Goal: Task Accomplishment & Management: Complete application form

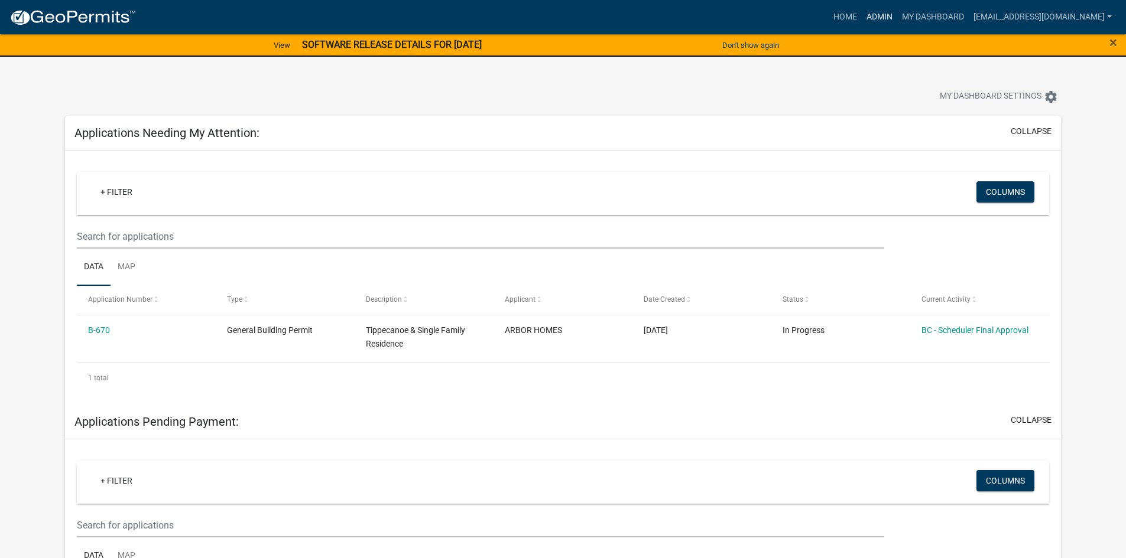
click at [897, 8] on link "Admin" at bounding box center [879, 17] width 35 height 22
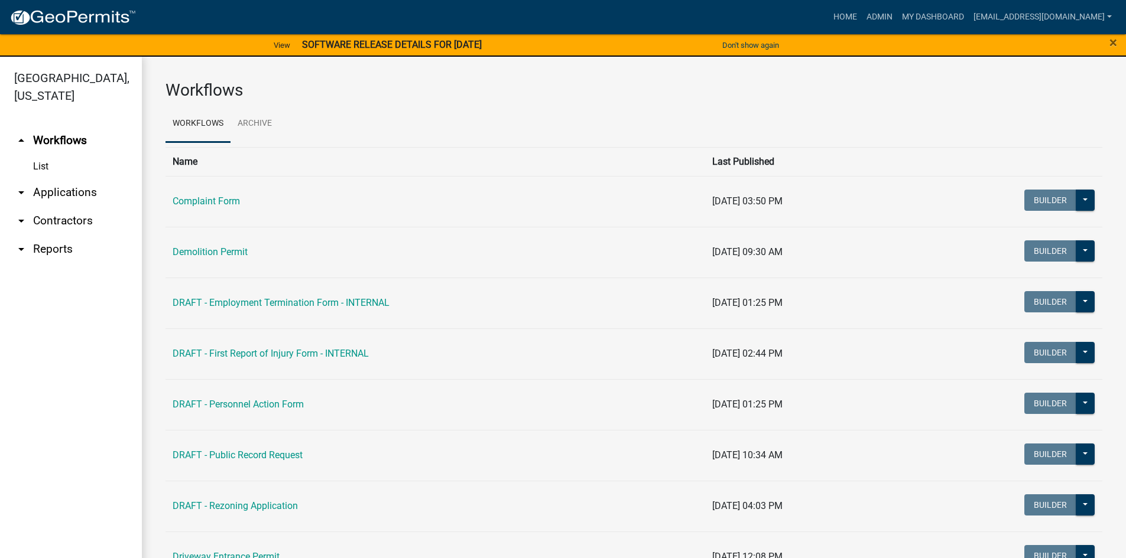
click at [77, 219] on link "arrow_drop_down Contractors" at bounding box center [71, 221] width 142 height 28
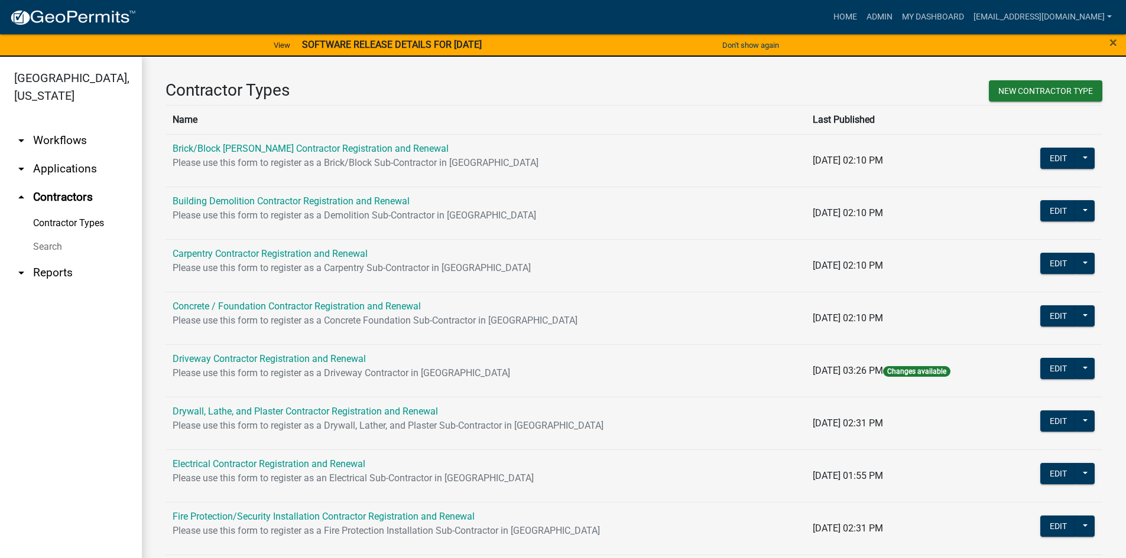
click at [54, 244] on link "Search" at bounding box center [71, 247] width 142 height 24
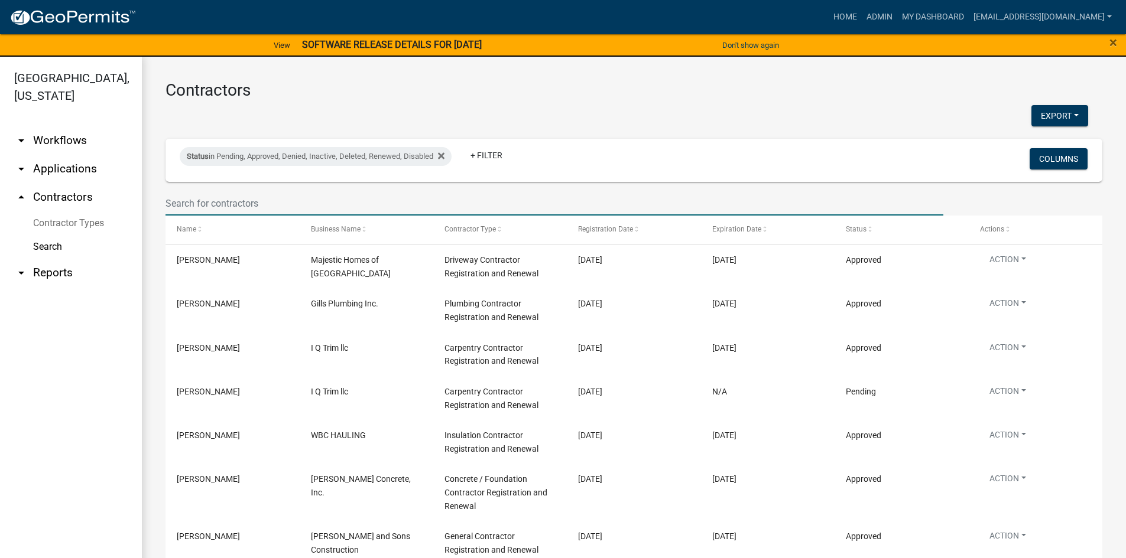
click at [232, 204] on input "text" at bounding box center [554, 203] width 778 height 24
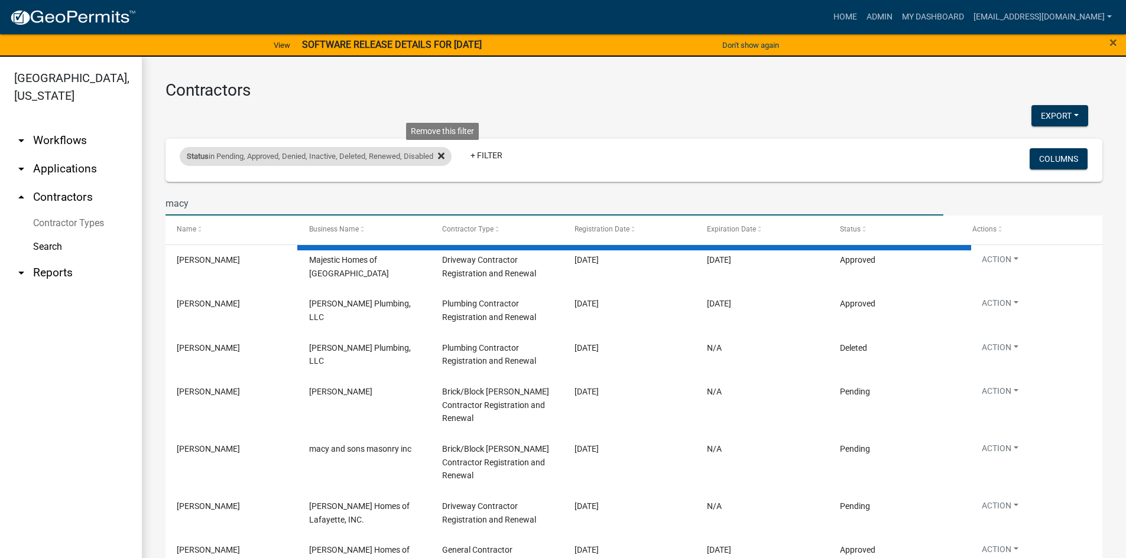
type input "macy"
click at [444, 155] on icon at bounding box center [441, 156] width 6 height 6
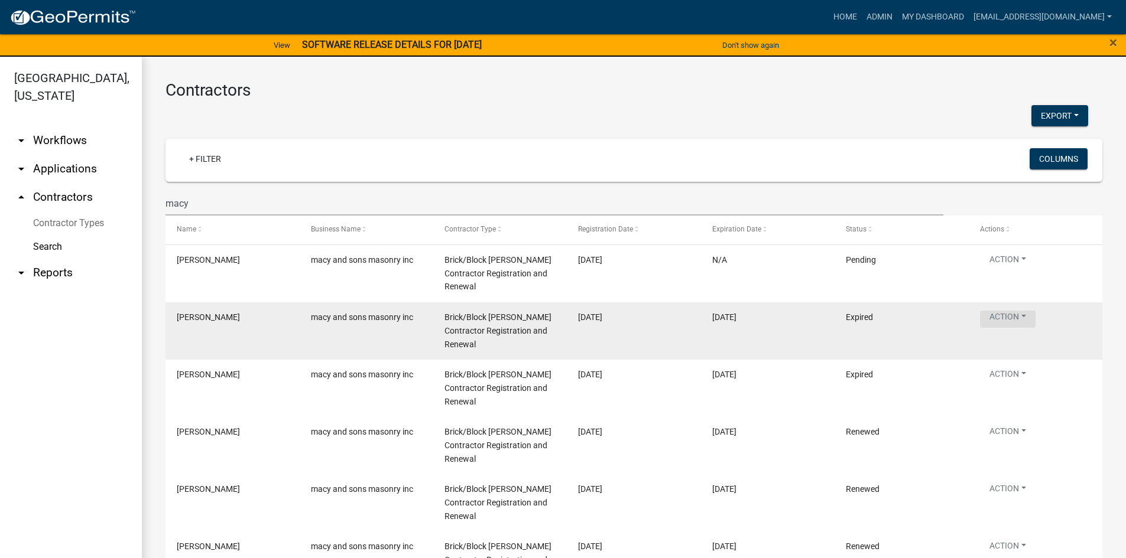
click at [1028, 311] on button "Action" at bounding box center [1008, 319] width 56 height 17
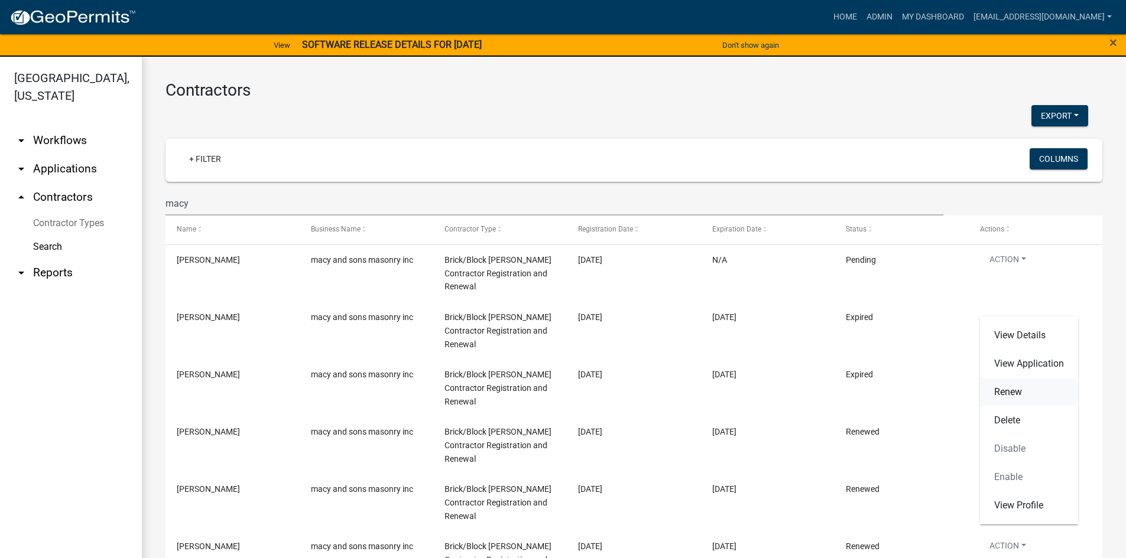
click at [1005, 389] on link "Renew" at bounding box center [1029, 392] width 98 height 28
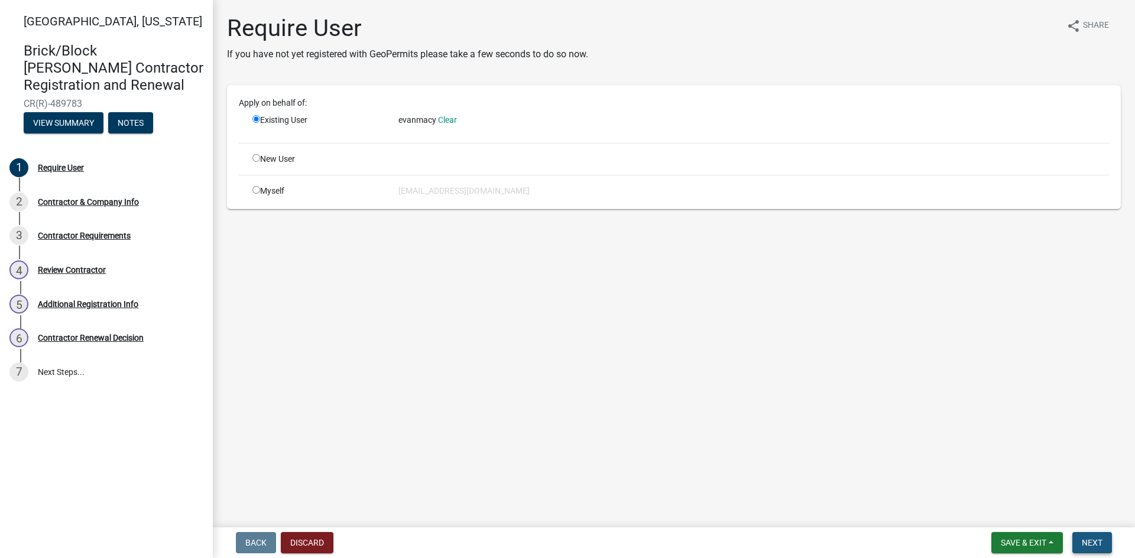
click at [1090, 543] on span "Next" at bounding box center [1091, 542] width 21 height 9
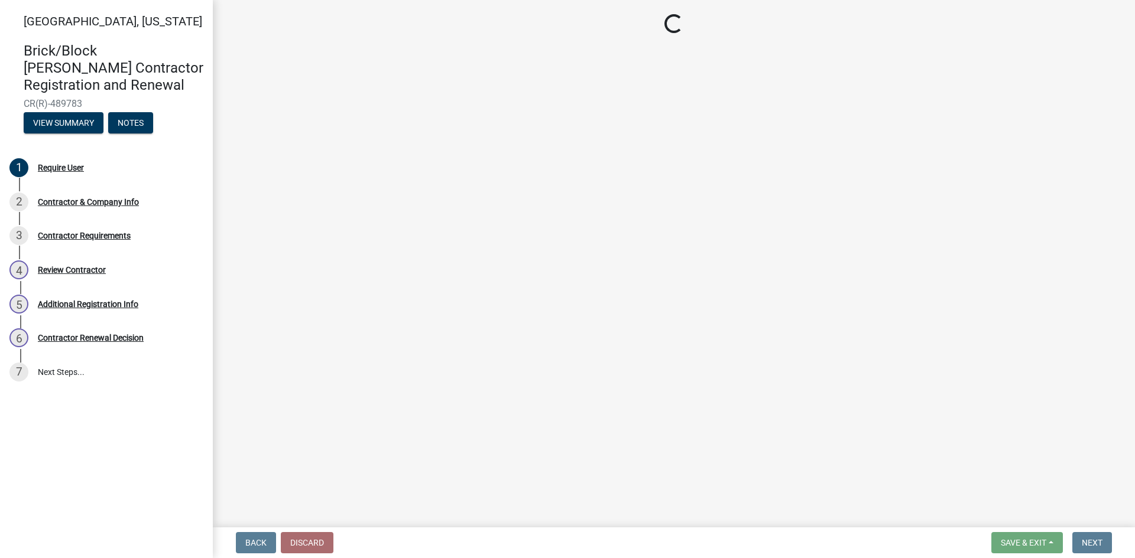
select select "IN"
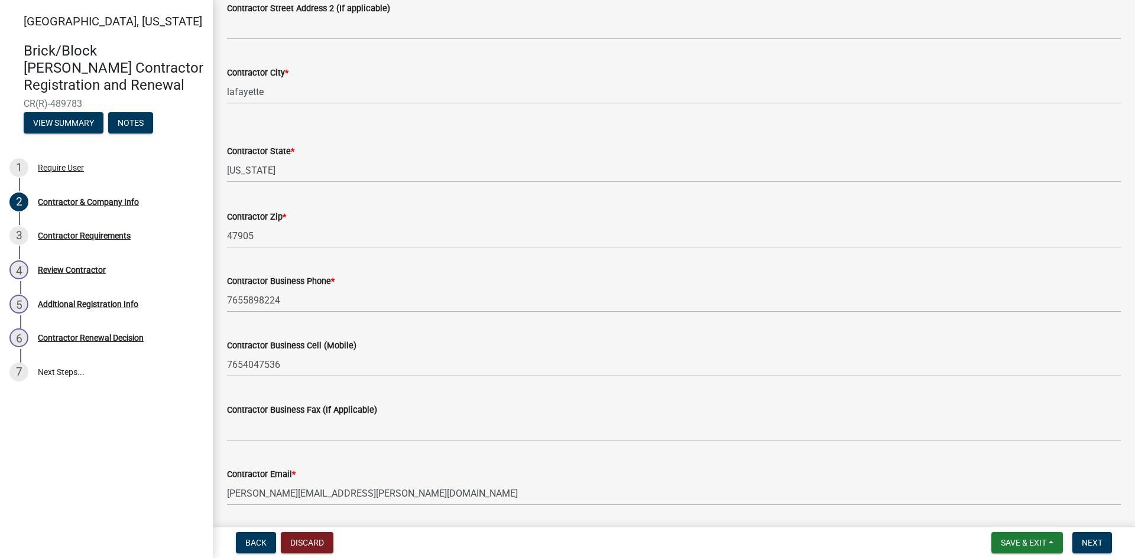
scroll to position [318, 0]
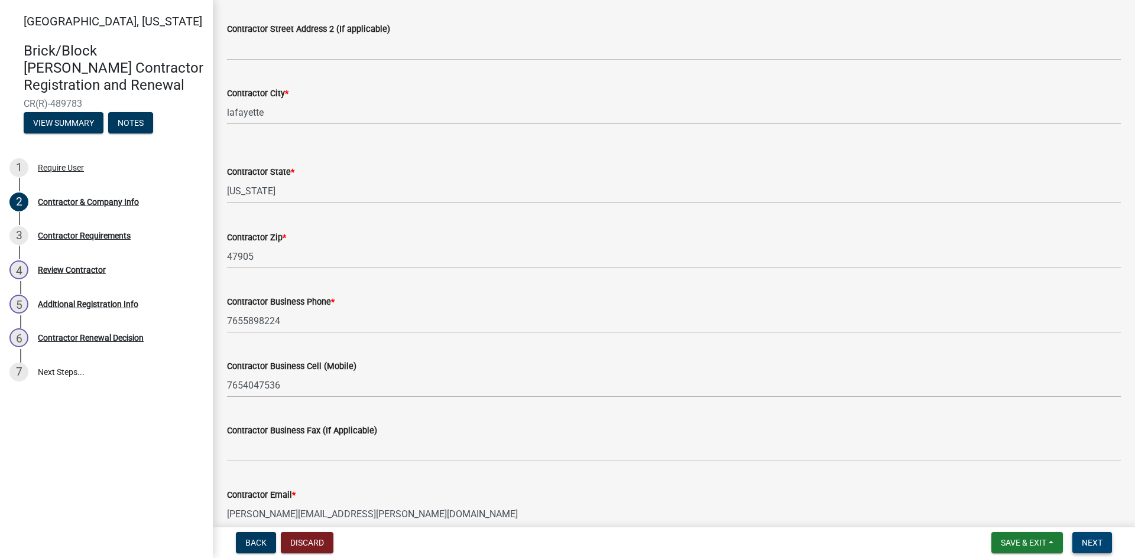
click at [1089, 550] on button "Next" at bounding box center [1092, 542] width 40 height 21
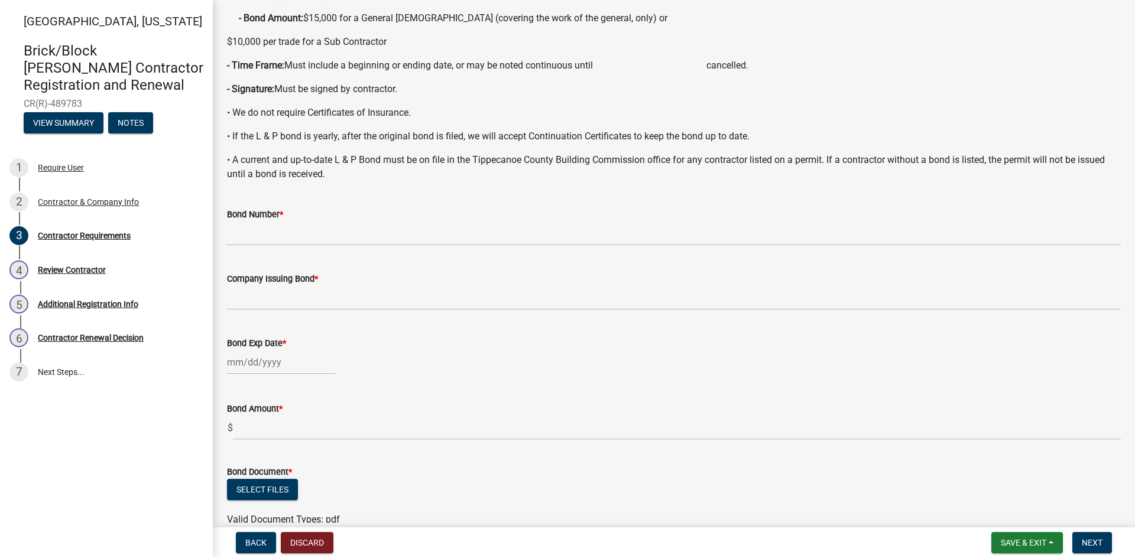
scroll to position [177, 0]
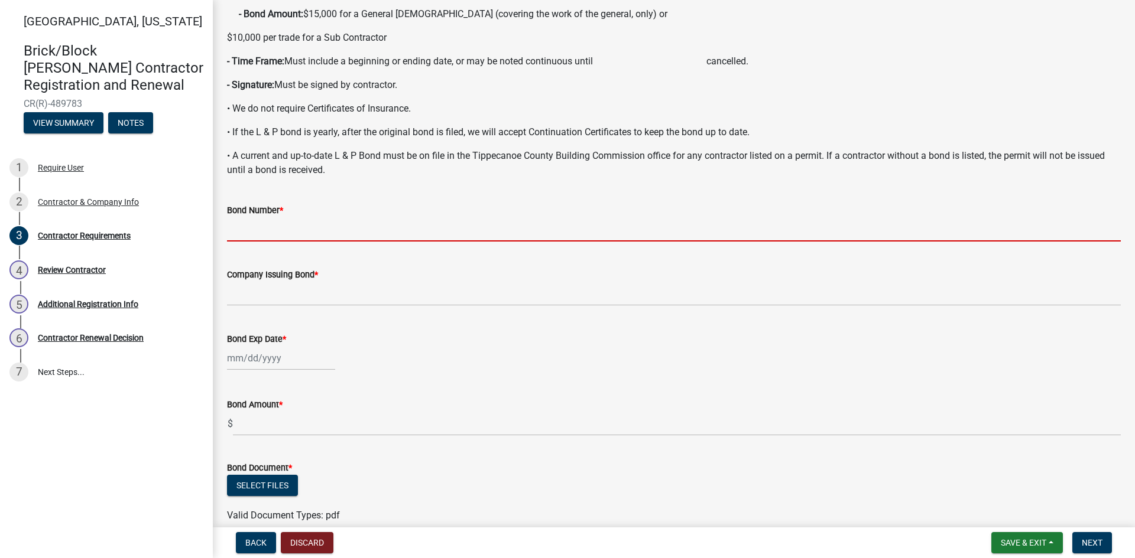
click at [272, 229] on input "Bond Number *" at bounding box center [673, 229] width 893 height 24
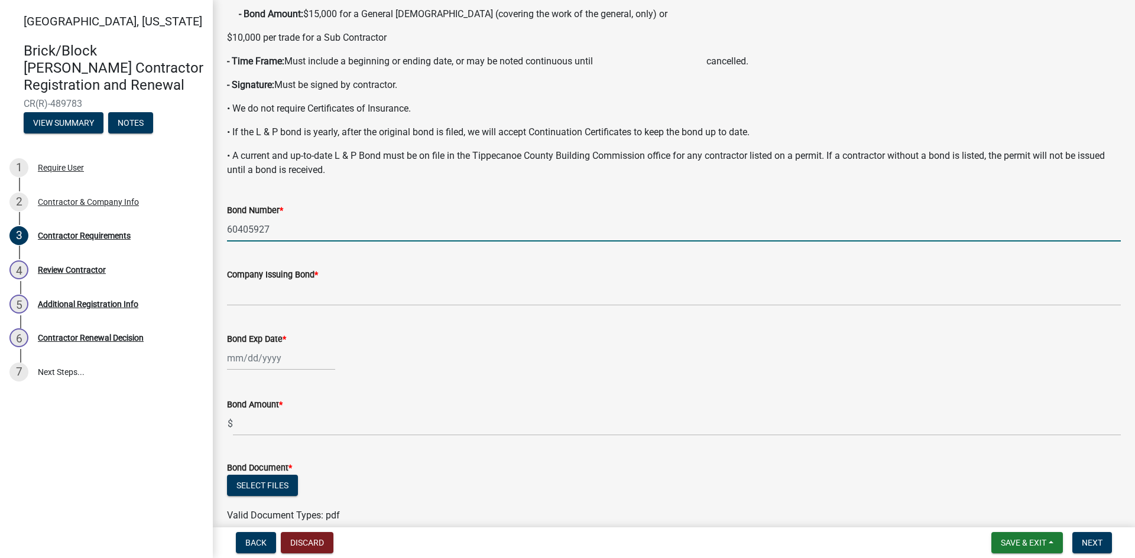
type input "60405927"
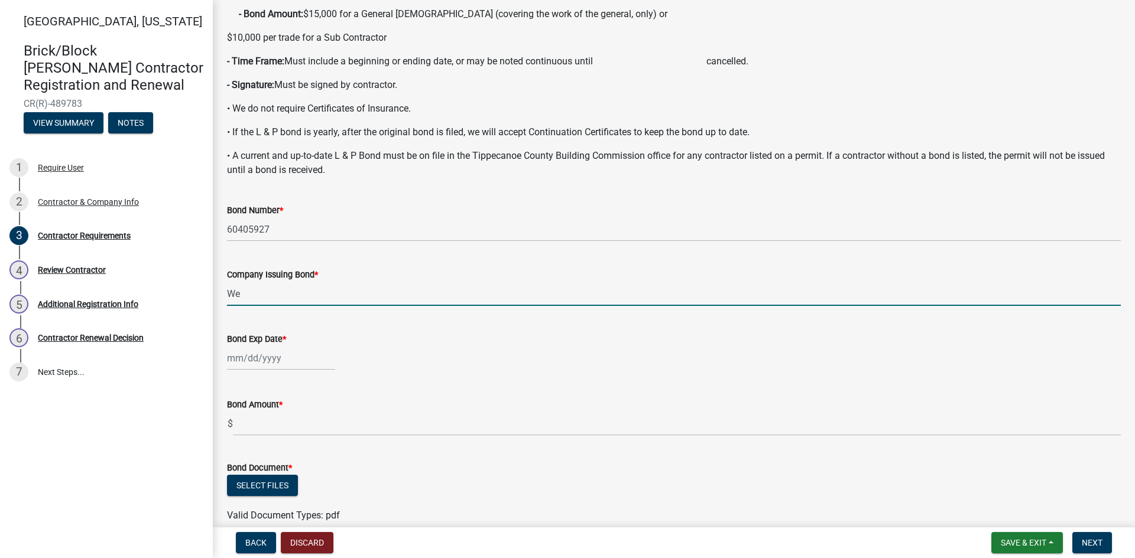
type input "Western Surety Company"
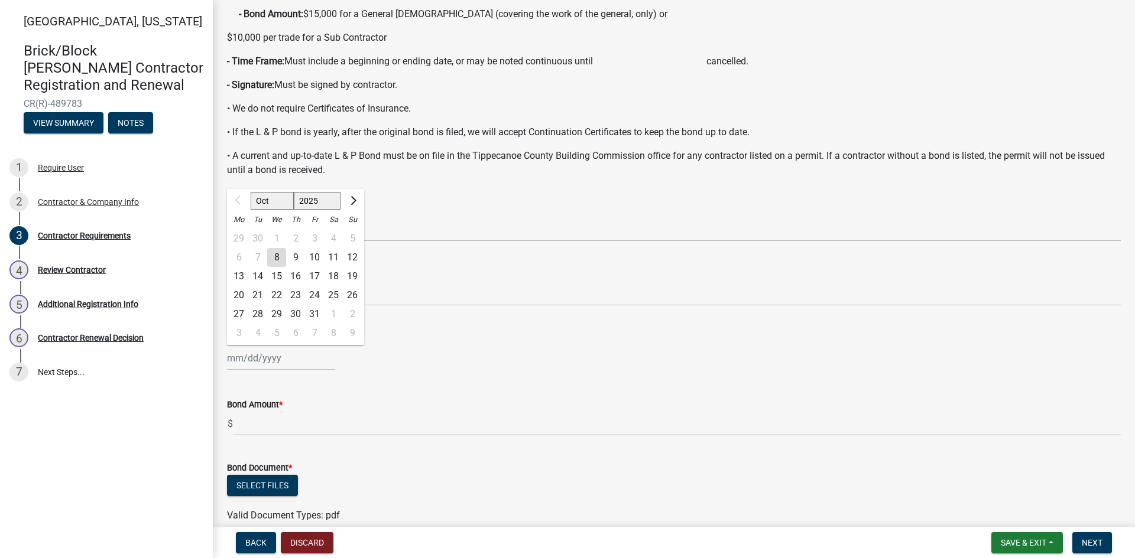
click at [326, 201] on select "2025 2026 2027 2028 2029 2030 2031 2032 2033 2034 2035 2036 2037 2038 2039 2040…" at bounding box center [317, 201] width 47 height 18
select select "2026"
click at [294, 192] on select "2025 2026 2027 2028 2029 2030 2031 2032 2033 2034 2035 2036 2037 2038 2039 2040…" at bounding box center [317, 201] width 47 height 18
click at [292, 233] on div "1" at bounding box center [295, 238] width 19 height 19
type input "10/01/2026"
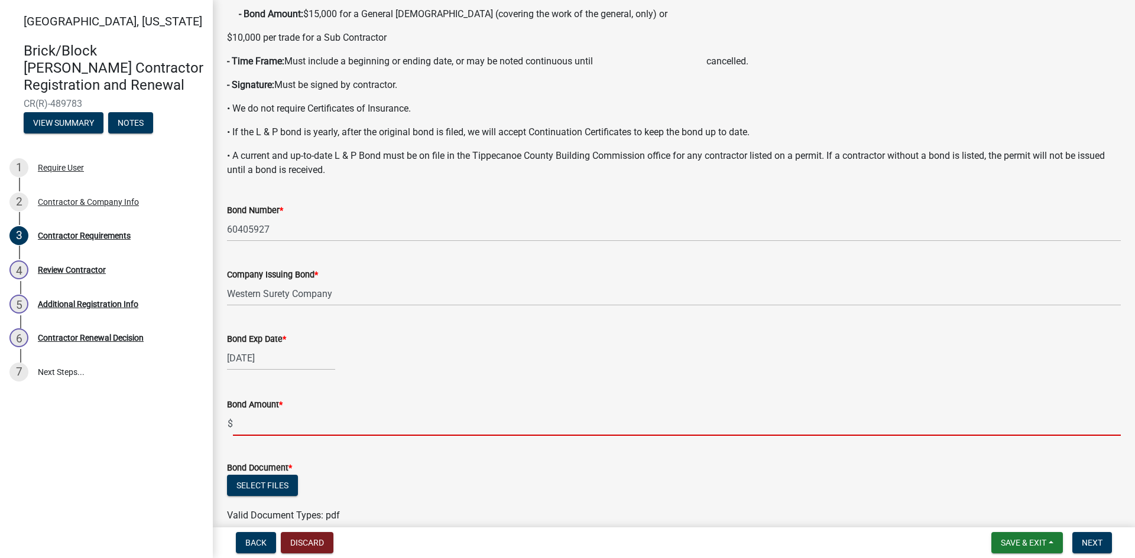
click at [241, 425] on input "text" at bounding box center [677, 424] width 888 height 24
type input "10000"
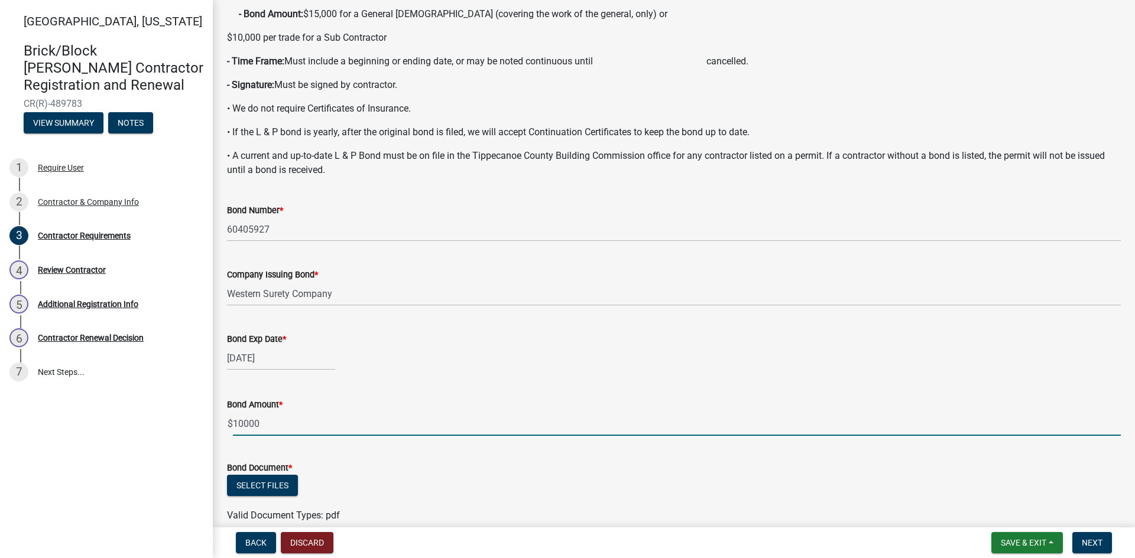
scroll to position [234, 0]
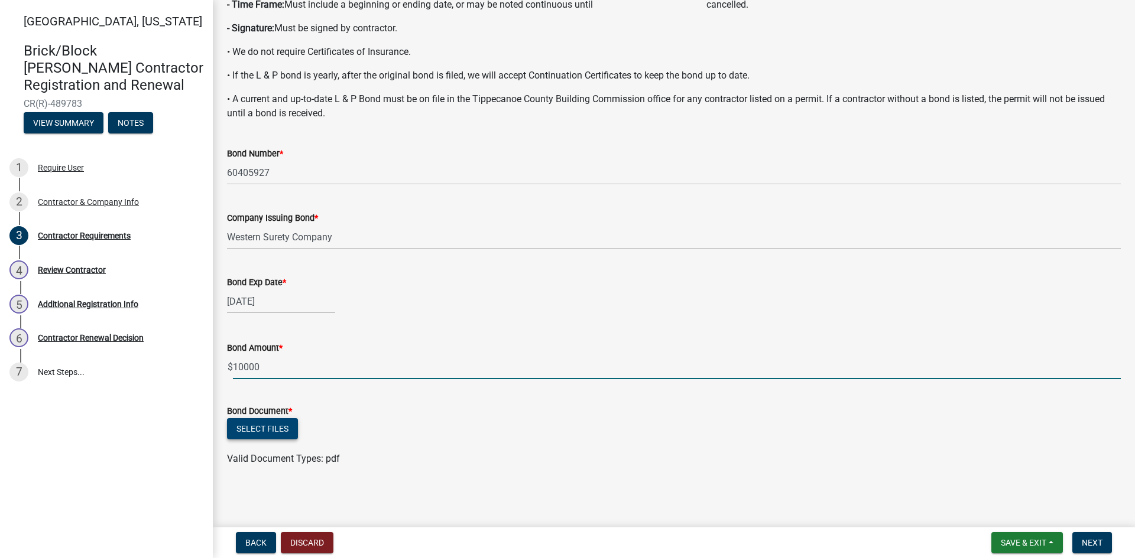
click at [251, 430] on button "Select files" at bounding box center [262, 428] width 71 height 21
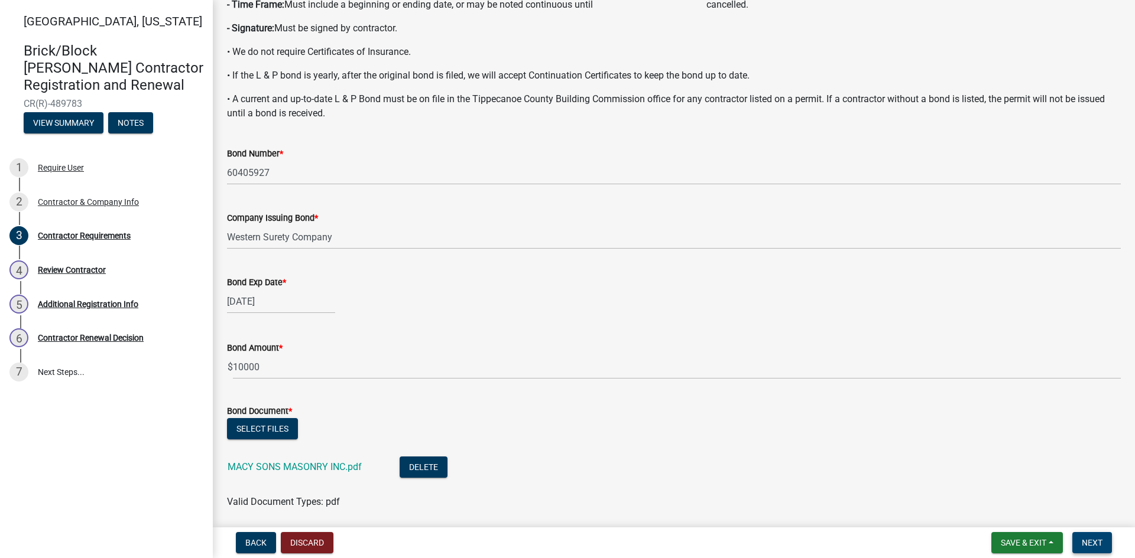
click at [1086, 542] on span "Next" at bounding box center [1091, 542] width 21 height 9
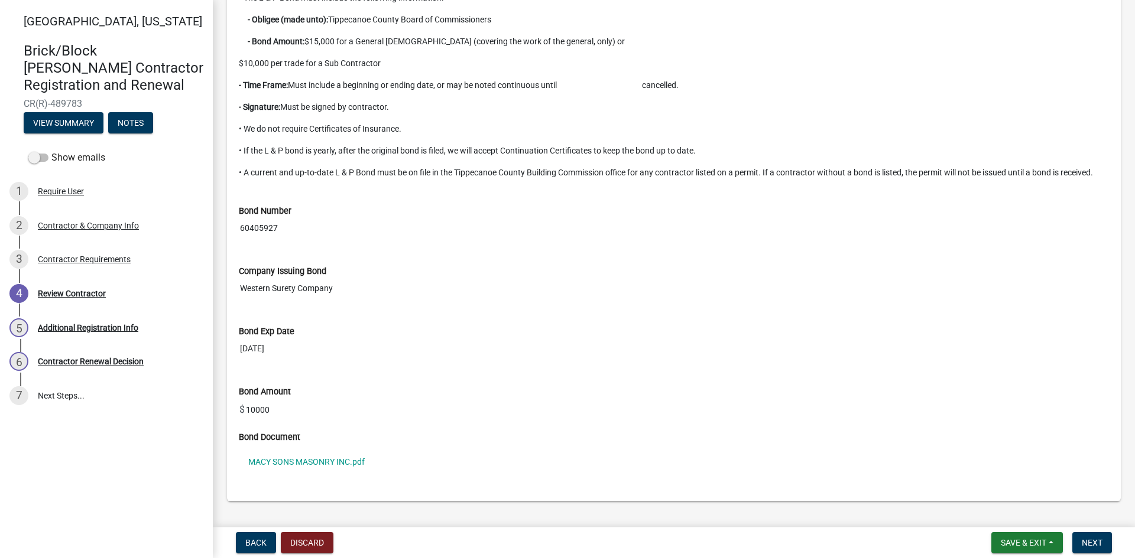
scroll to position [1033, 0]
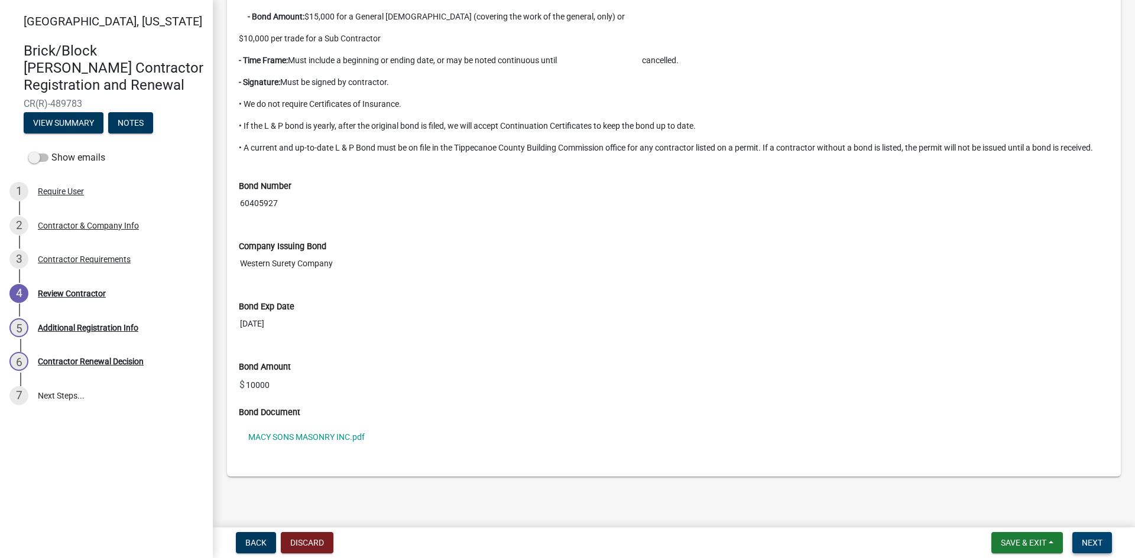
click at [1097, 542] on span "Next" at bounding box center [1091, 542] width 21 height 9
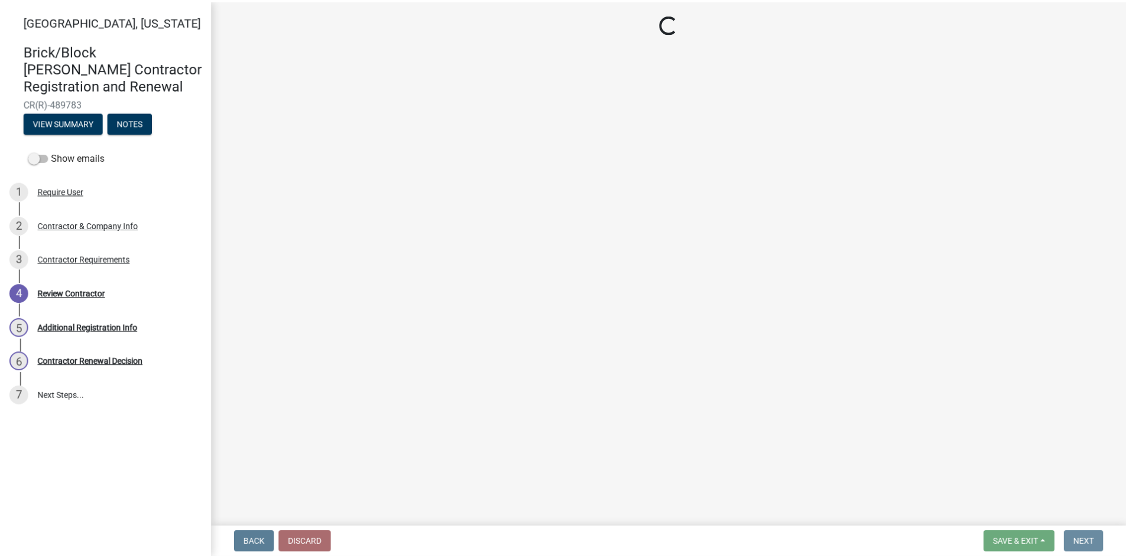
scroll to position [0, 0]
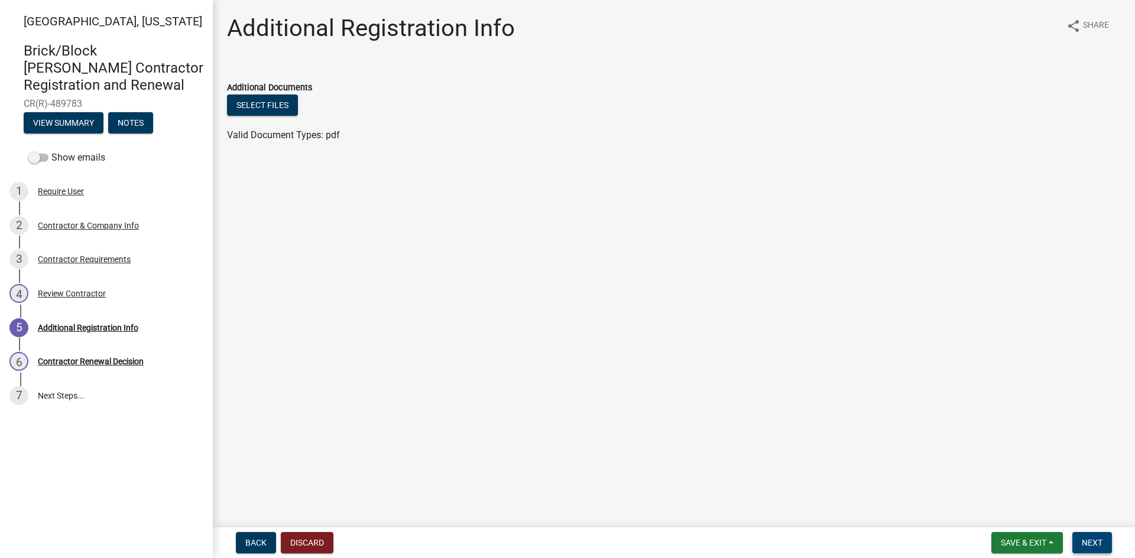
click at [1093, 544] on span "Next" at bounding box center [1091, 542] width 21 height 9
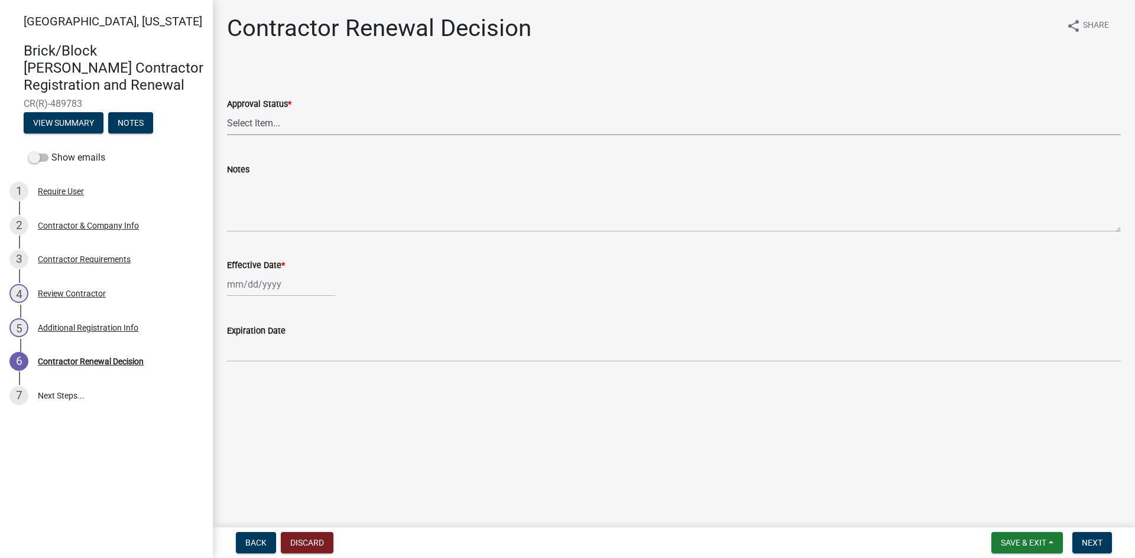
drag, startPoint x: 258, startPoint y: 127, endPoint x: 264, endPoint y: 133, distance: 7.9
click at [258, 127] on select "Select Item... Approved Denied" at bounding box center [673, 123] width 893 height 24
click at [227, 111] on select "Select Item... Approved Denied" at bounding box center [673, 123] width 893 height 24
select select "30db8998-795d-4bbe-8e49-f1ade8865815"
click at [236, 288] on div at bounding box center [281, 284] width 108 height 24
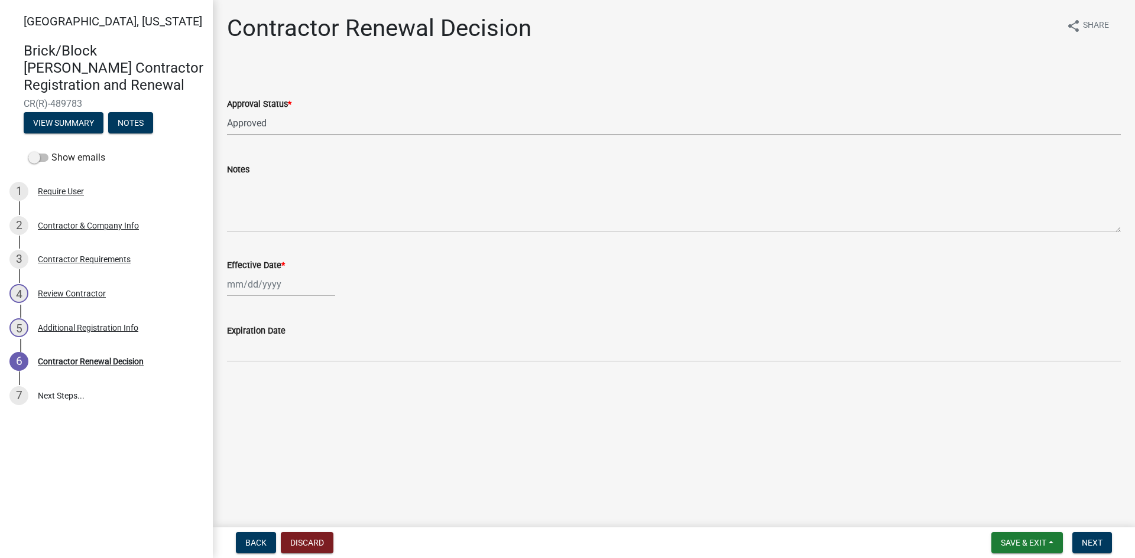
select select "10"
select select "2025"
click at [279, 343] on div "1" at bounding box center [276, 347] width 19 height 19
type input "10/01/2025"
click at [1106, 547] on button "Next" at bounding box center [1092, 542] width 40 height 21
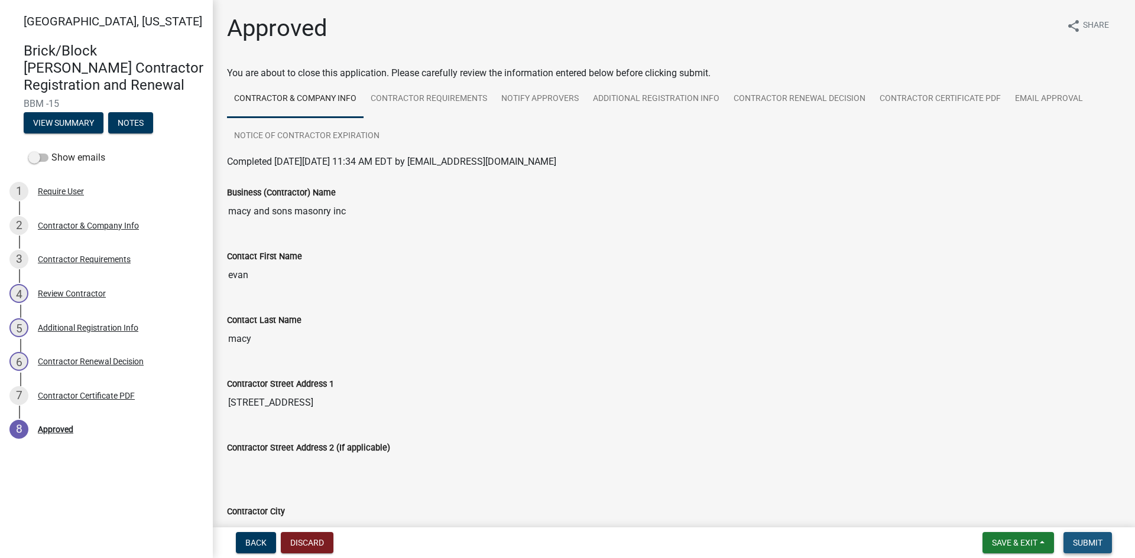
click at [1100, 535] on button "Submit" at bounding box center [1087, 542] width 48 height 21
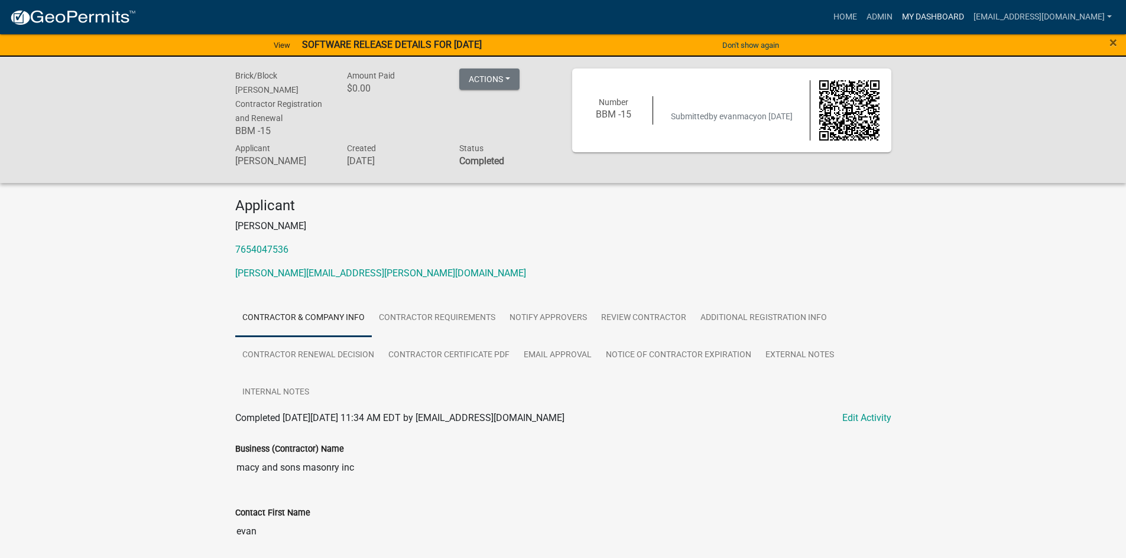
click at [948, 15] on link "My Dashboard" at bounding box center [932, 17] width 71 height 22
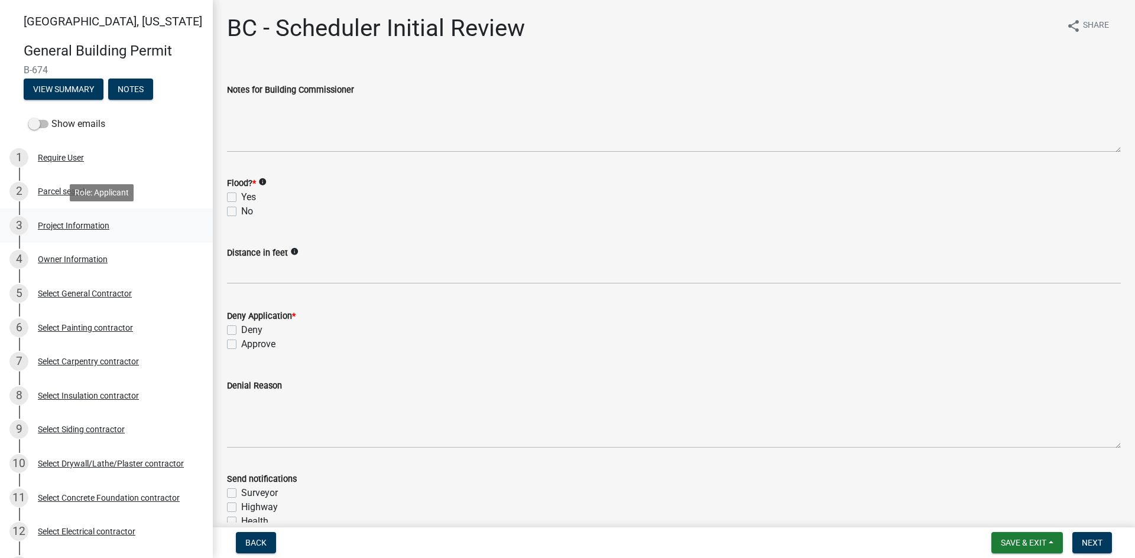
click at [80, 226] on div "Project Information" at bounding box center [73, 226] width 71 height 8
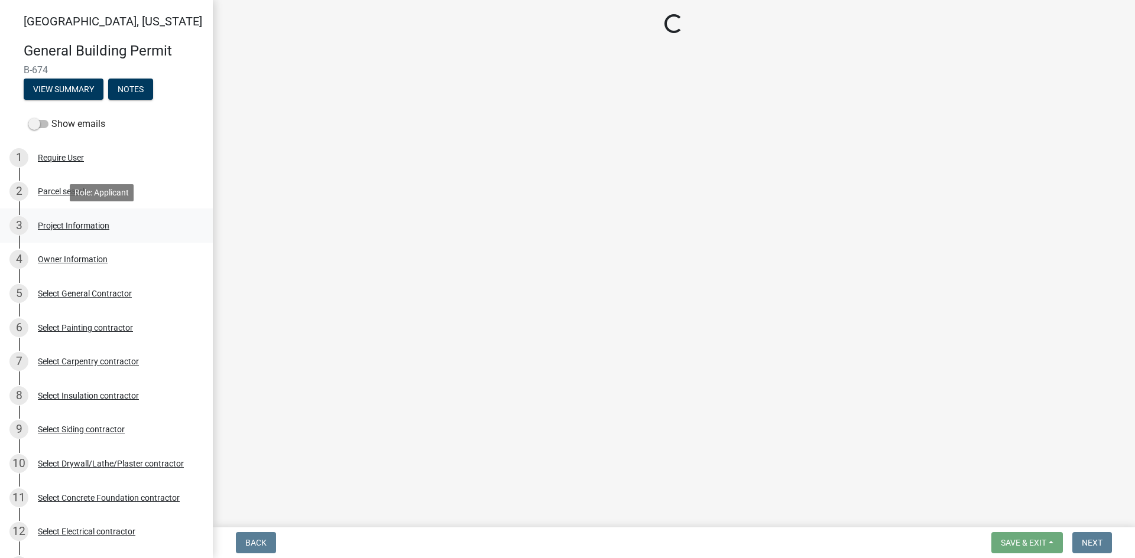
select select "f62e9ec7-2ce1-40c9-9d70-ac6e7ddc5d7c"
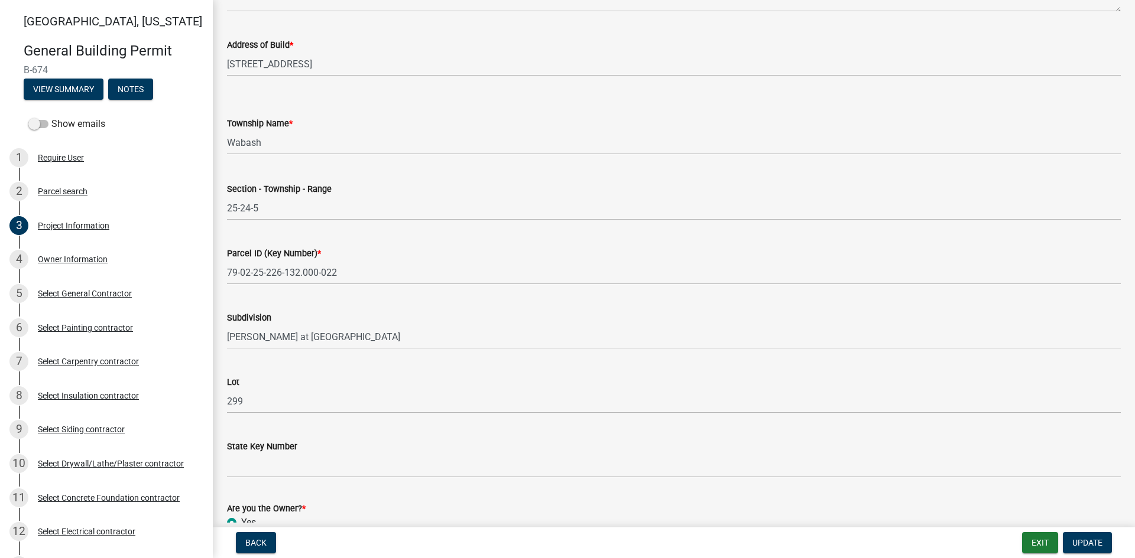
scroll to position [580, 0]
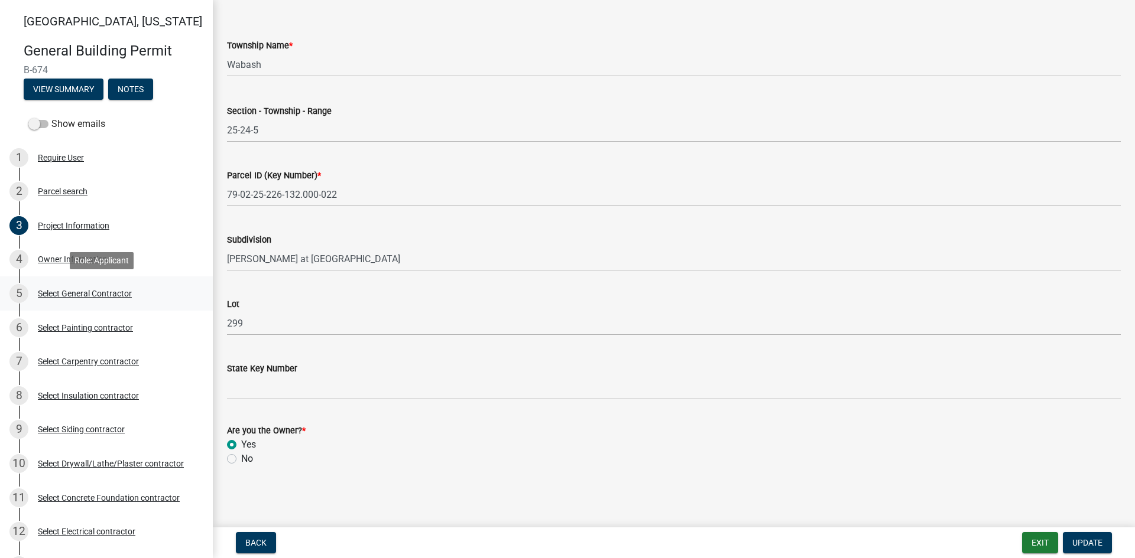
click at [87, 284] on div "5 Select General Contractor" at bounding box center [101, 293] width 184 height 19
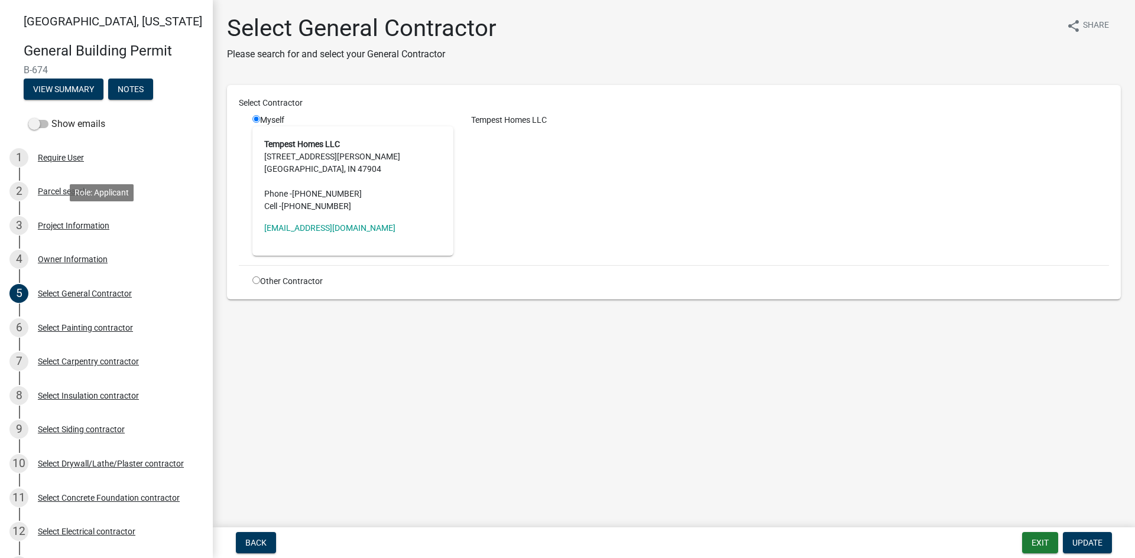
click at [84, 228] on div "Project Information" at bounding box center [73, 226] width 71 height 8
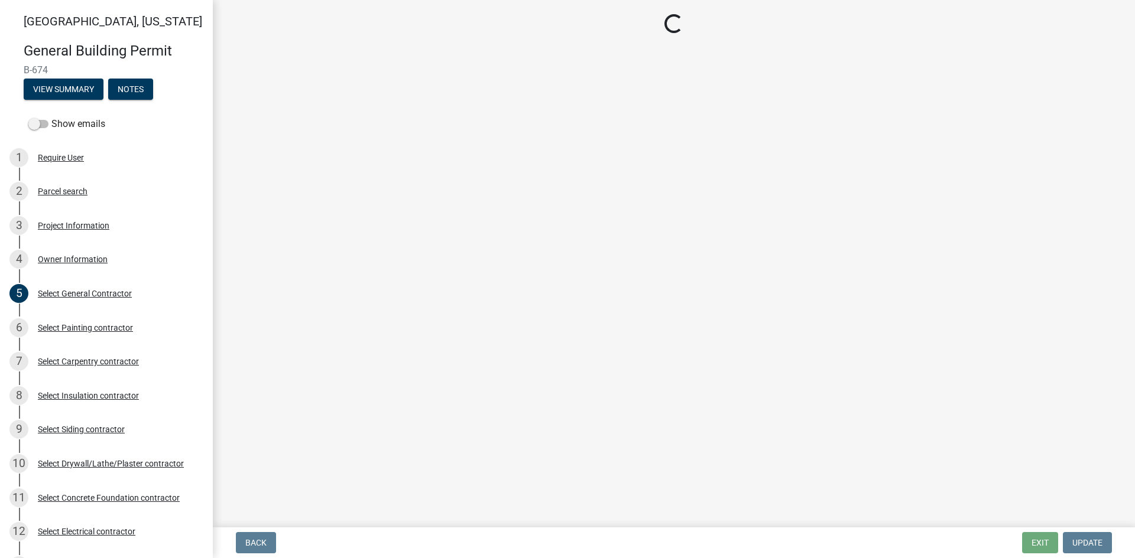
select select "f62e9ec7-2ce1-40c9-9d70-ac6e7ddc5d7c"
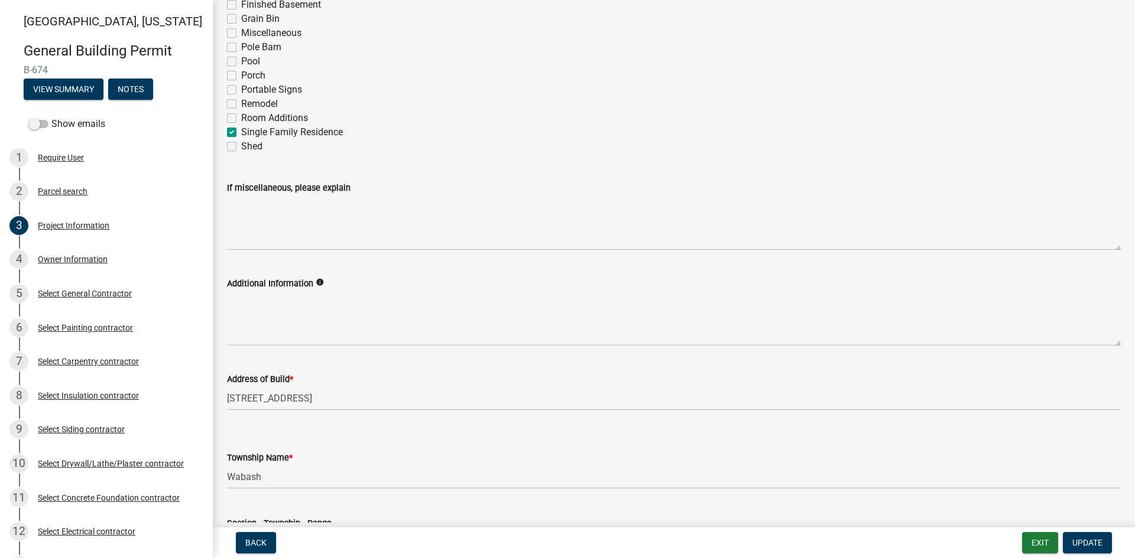
scroll to position [167, 0]
click at [78, 294] on div "Select General Contractor" at bounding box center [85, 294] width 94 height 8
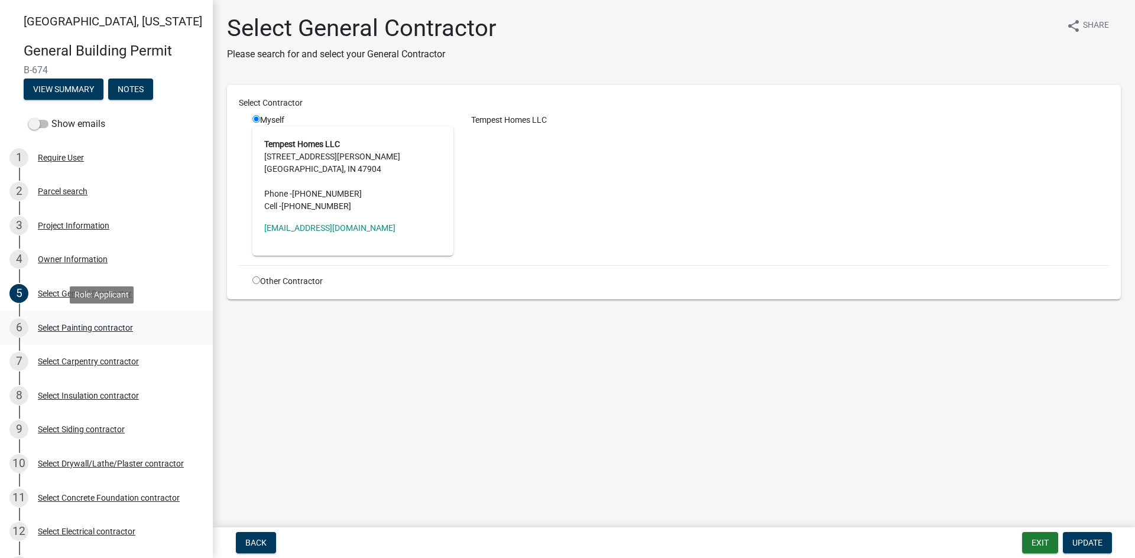
click at [93, 327] on div "Select Painting contractor" at bounding box center [85, 328] width 95 height 8
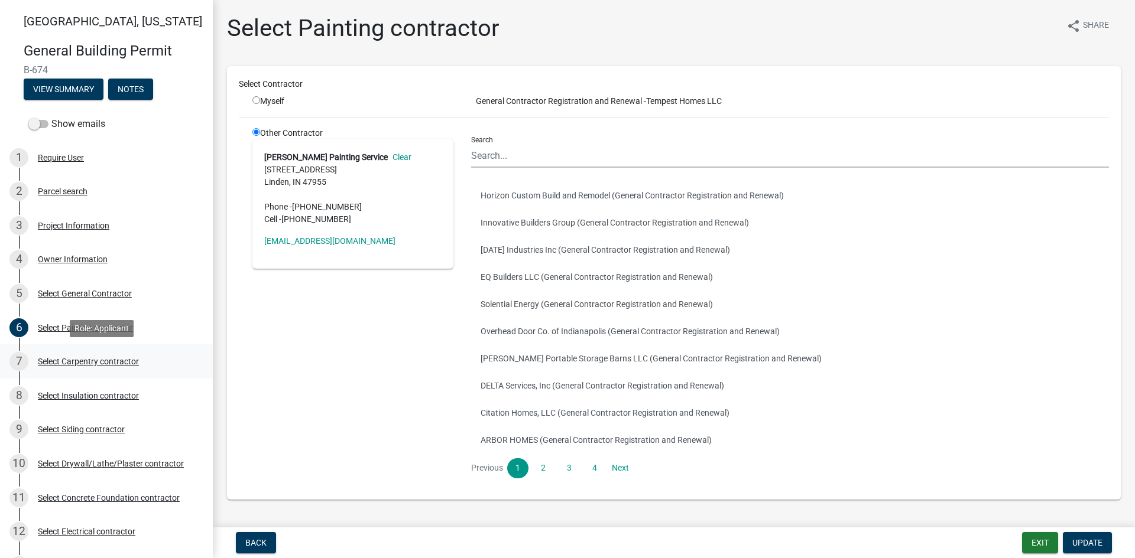
click at [101, 362] on div "Select Carpentry contractor" at bounding box center [88, 361] width 101 height 8
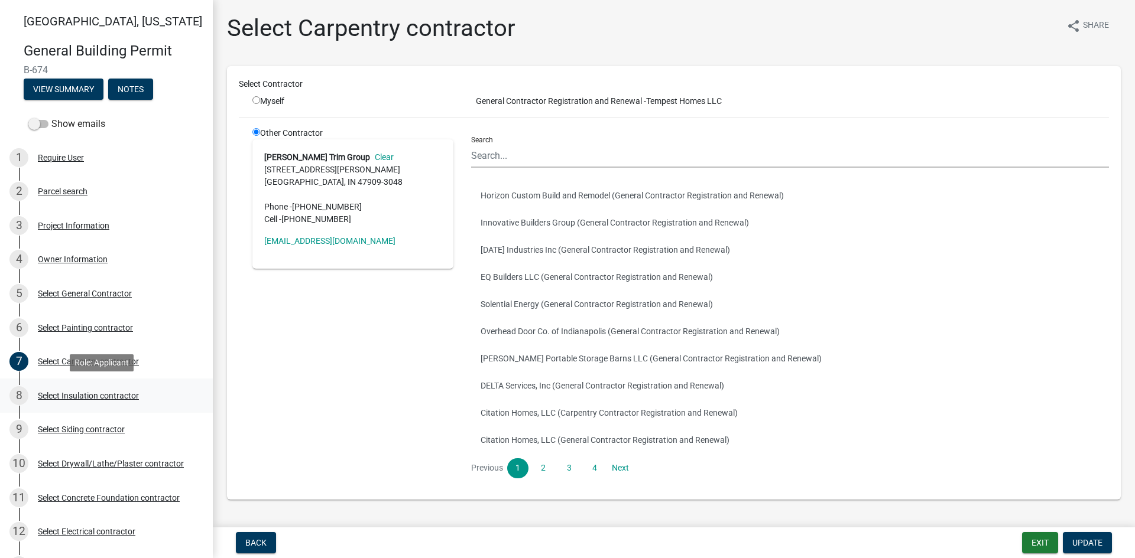
click at [108, 396] on div "Select Insulation contractor" at bounding box center [88, 396] width 101 height 8
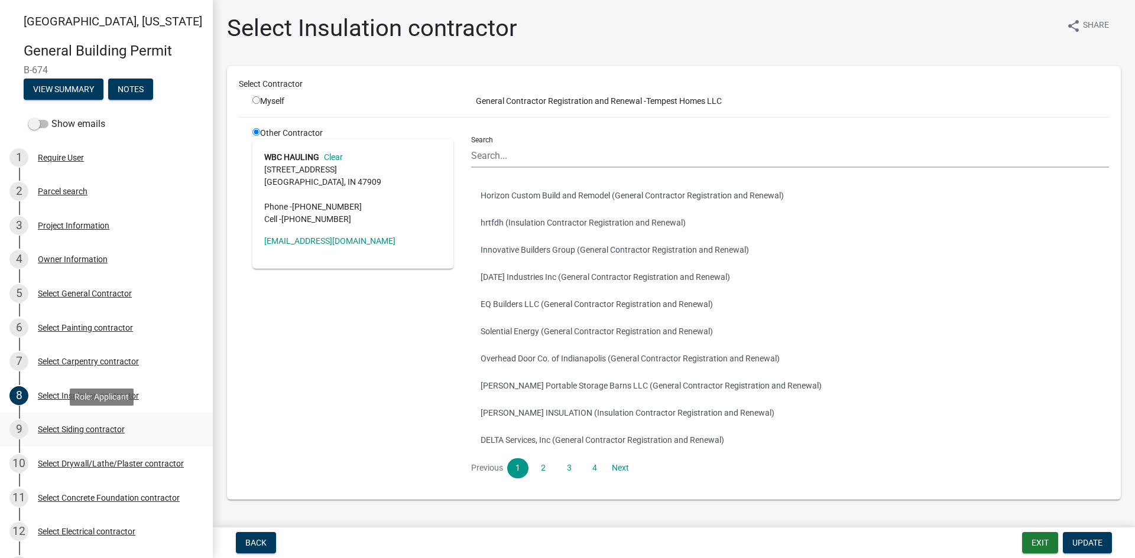
click at [113, 425] on div "Select Siding contractor" at bounding box center [81, 429] width 87 height 8
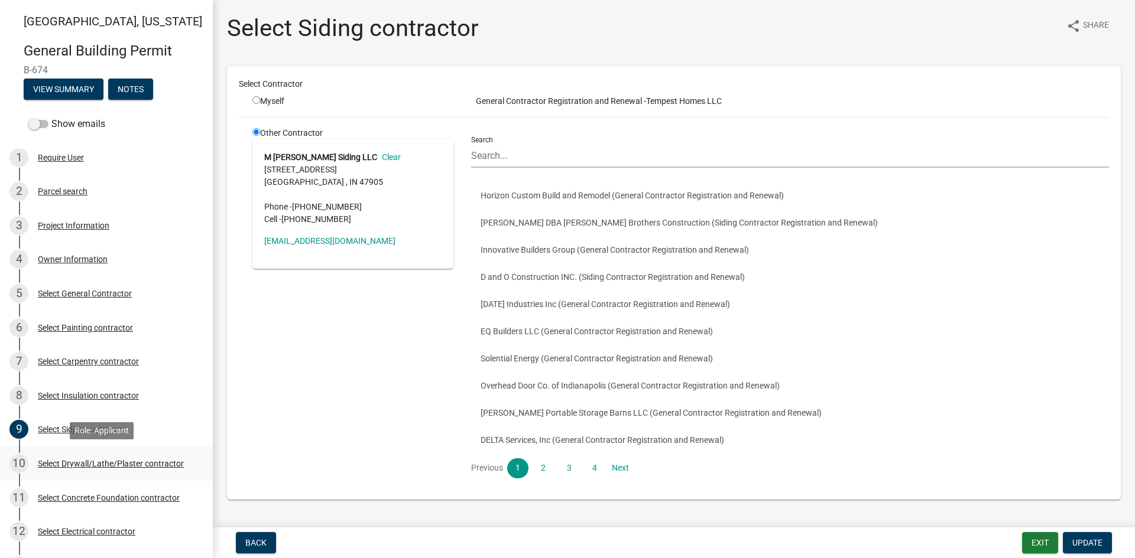
click at [108, 462] on div "Select Drywall/Lathe/Plaster contractor" at bounding box center [111, 464] width 146 height 8
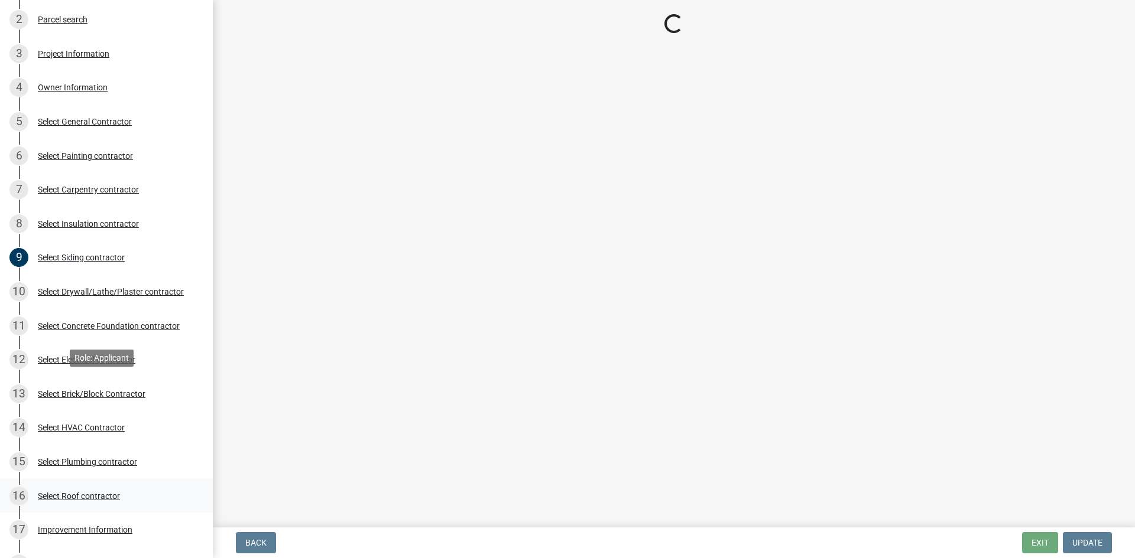
scroll to position [295, 0]
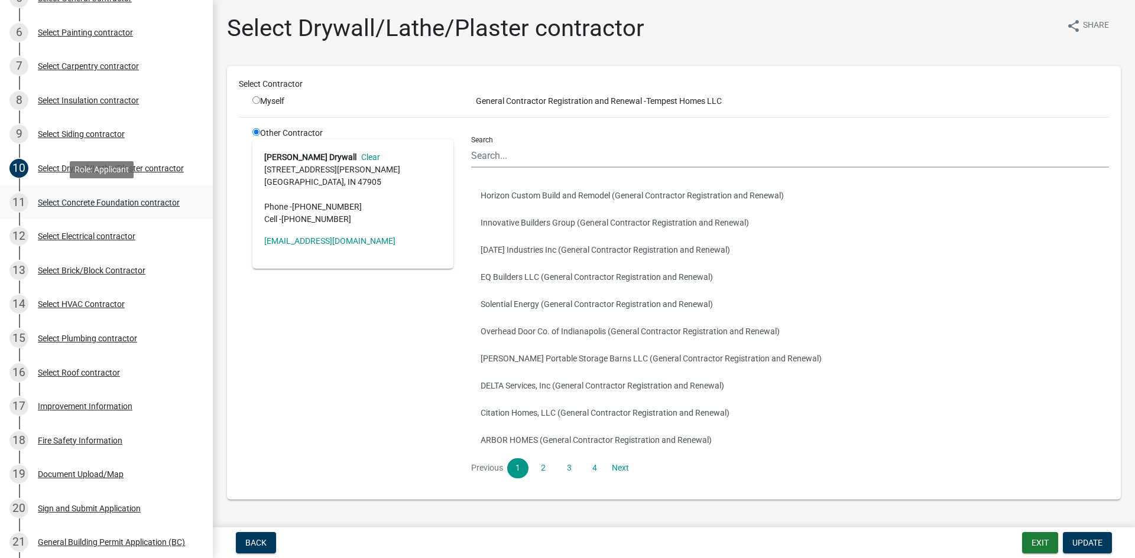
click at [106, 201] on div "Select Concrete Foundation contractor" at bounding box center [109, 203] width 142 height 8
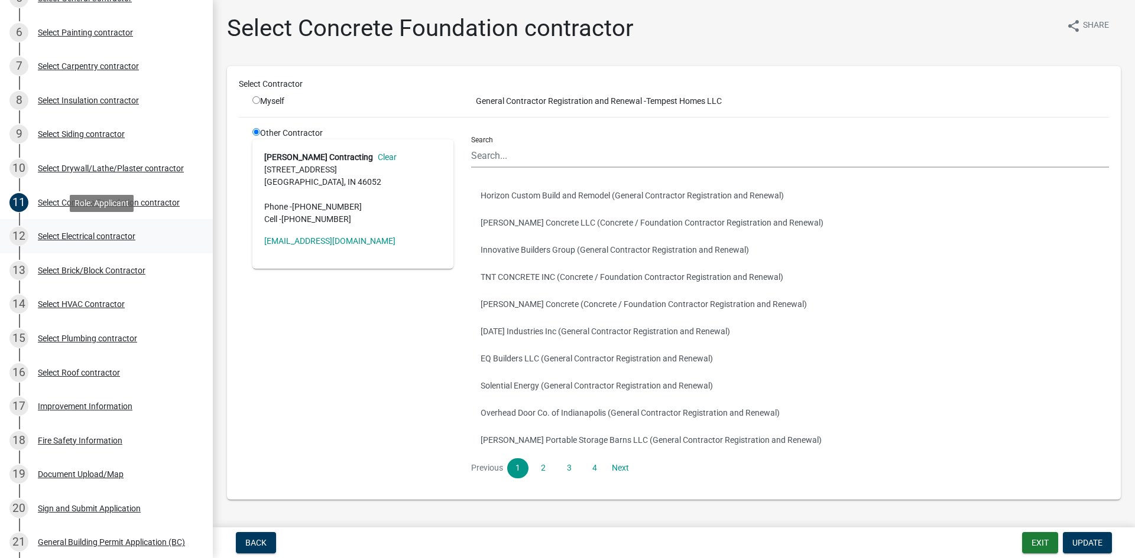
click at [106, 239] on div "Select Electrical contractor" at bounding box center [86, 236] width 97 height 8
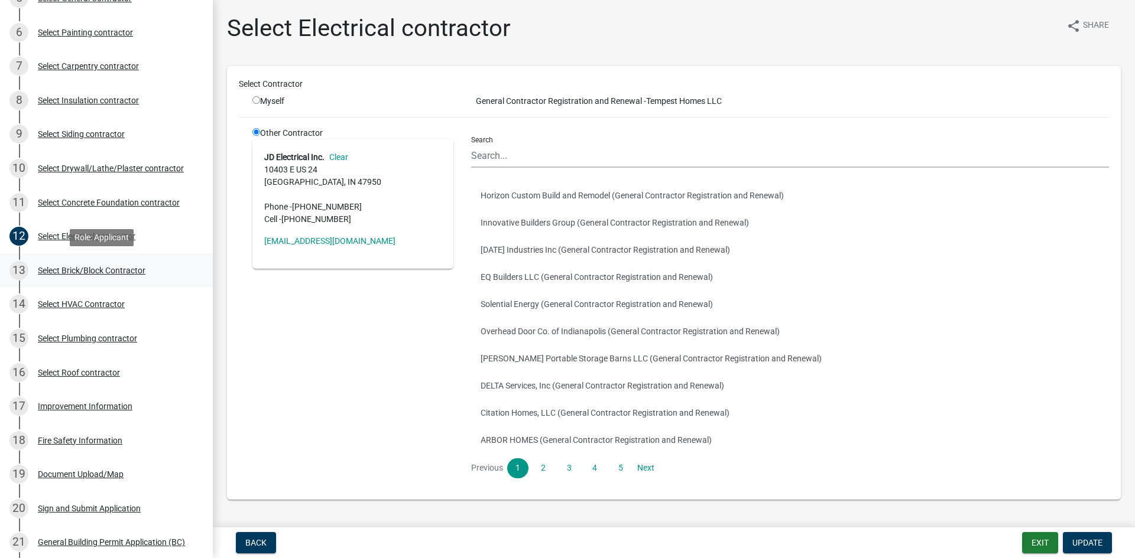
click at [103, 269] on div "Select Brick/Block Contractor" at bounding box center [92, 270] width 108 height 8
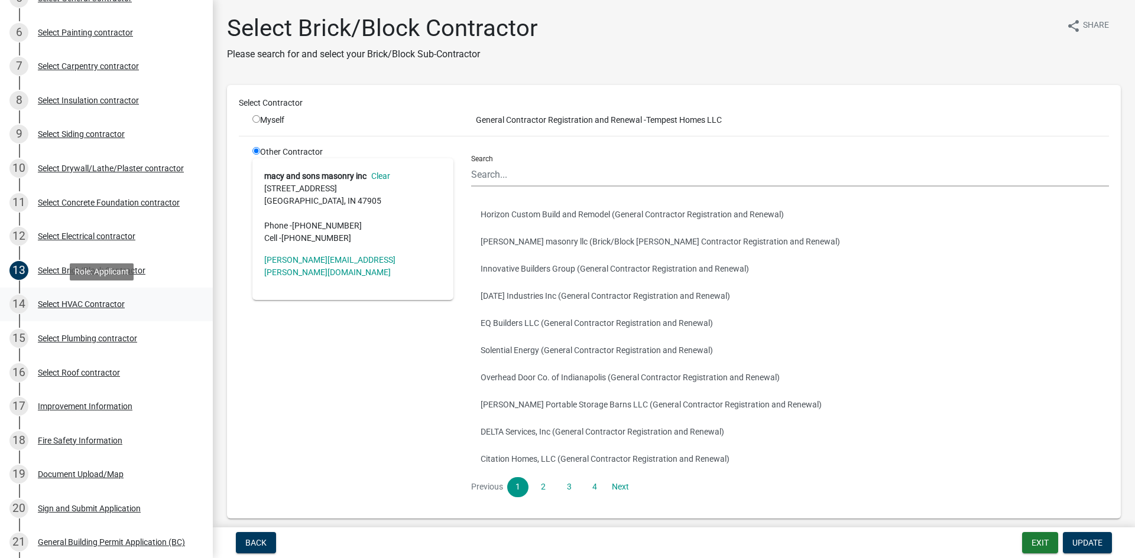
click at [97, 304] on div "Select HVAC Contractor" at bounding box center [81, 304] width 87 height 8
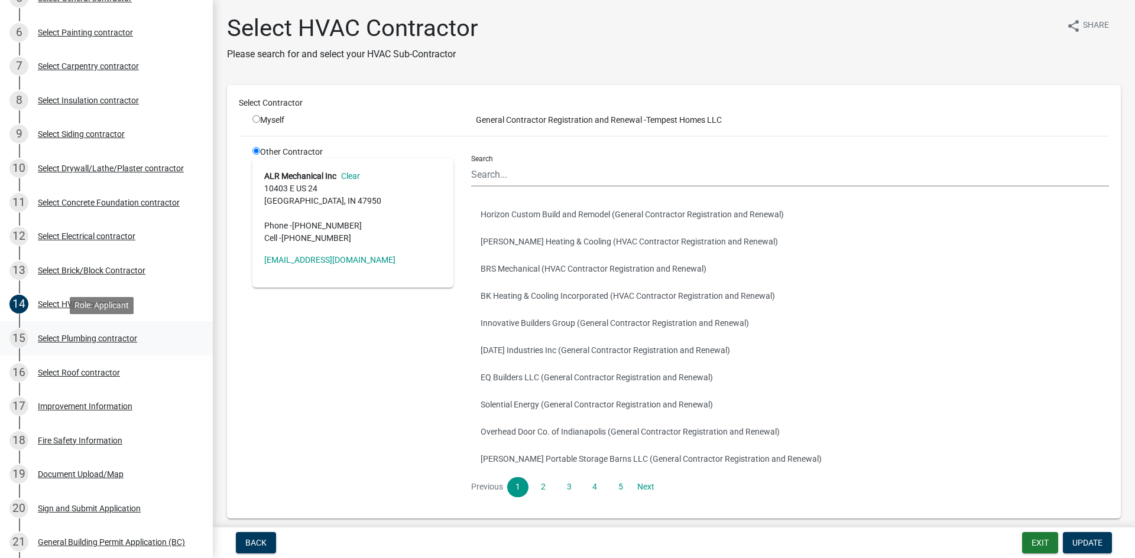
click at [100, 338] on div "Select Plumbing contractor" at bounding box center [87, 338] width 99 height 8
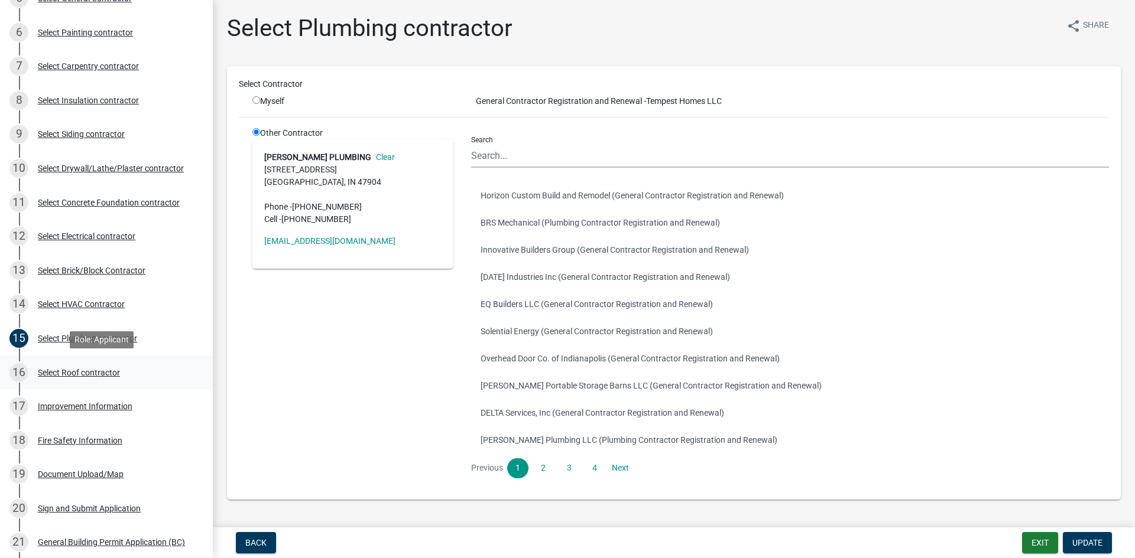
click at [99, 375] on div "Select Roof contractor" at bounding box center [79, 373] width 82 height 8
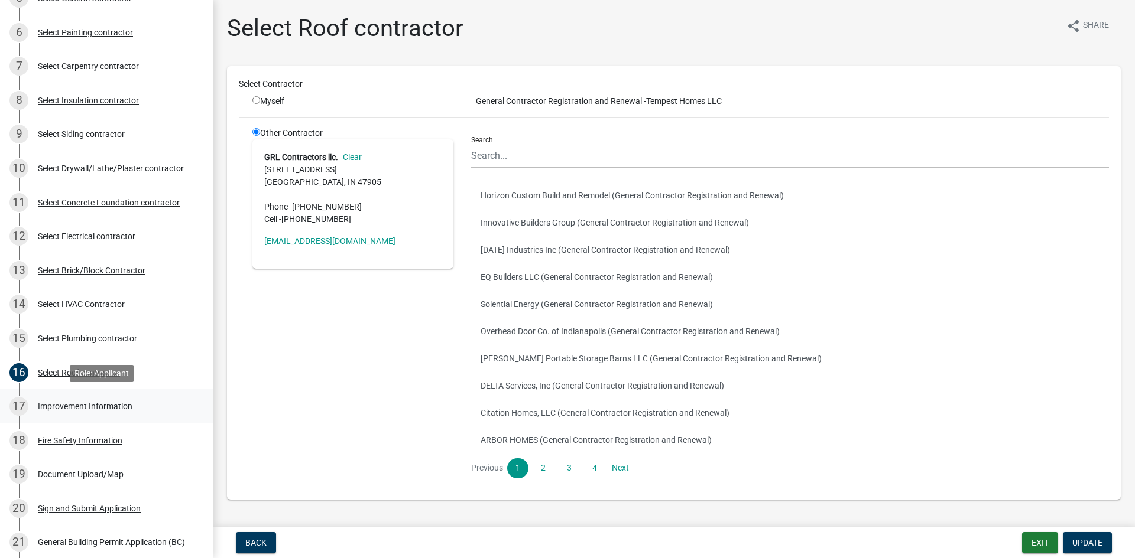
click at [98, 404] on div "Improvement Information" at bounding box center [85, 406] width 95 height 8
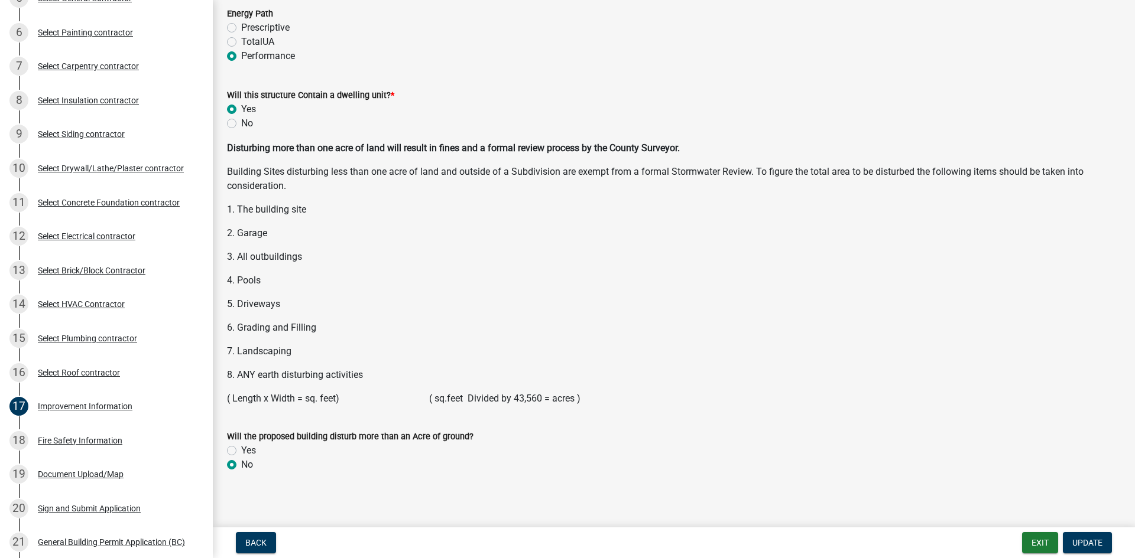
scroll to position [1502, 0]
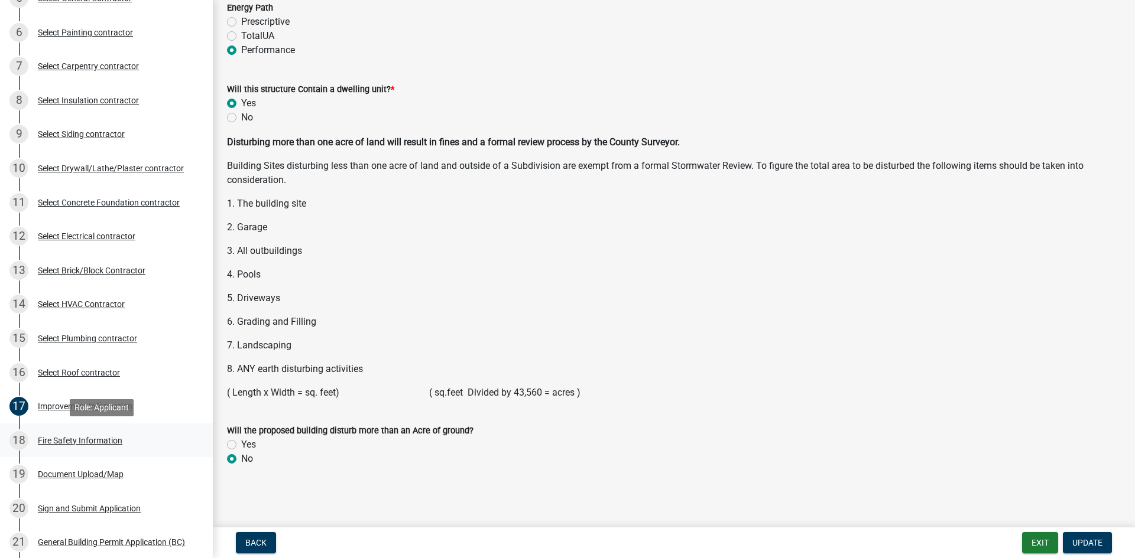
click at [99, 439] on div "Fire Safety Information" at bounding box center [80, 441] width 84 height 8
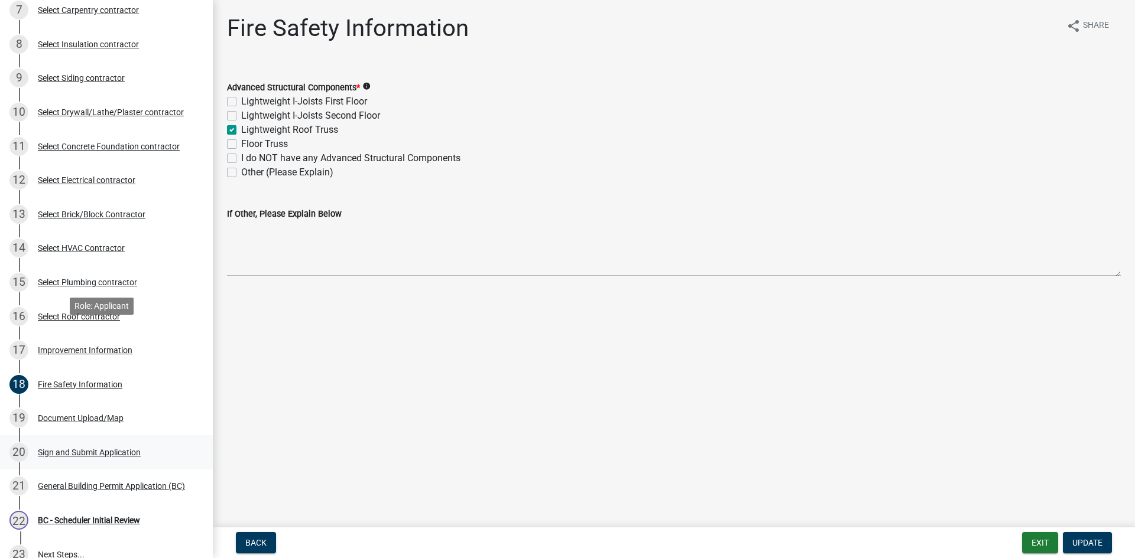
scroll to position [474, 0]
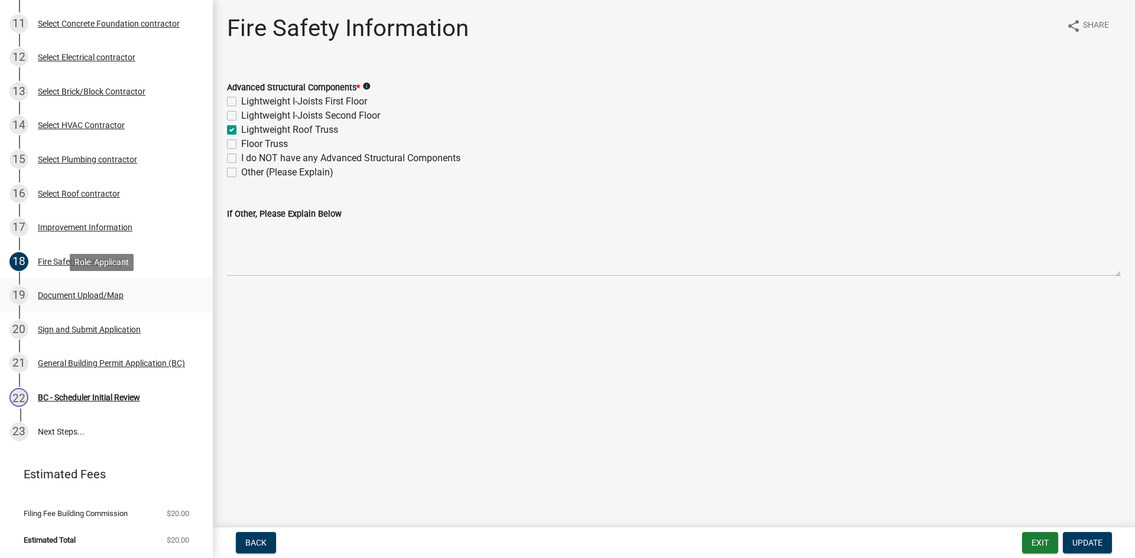
click at [89, 293] on div "Document Upload/Map" at bounding box center [81, 295] width 86 height 8
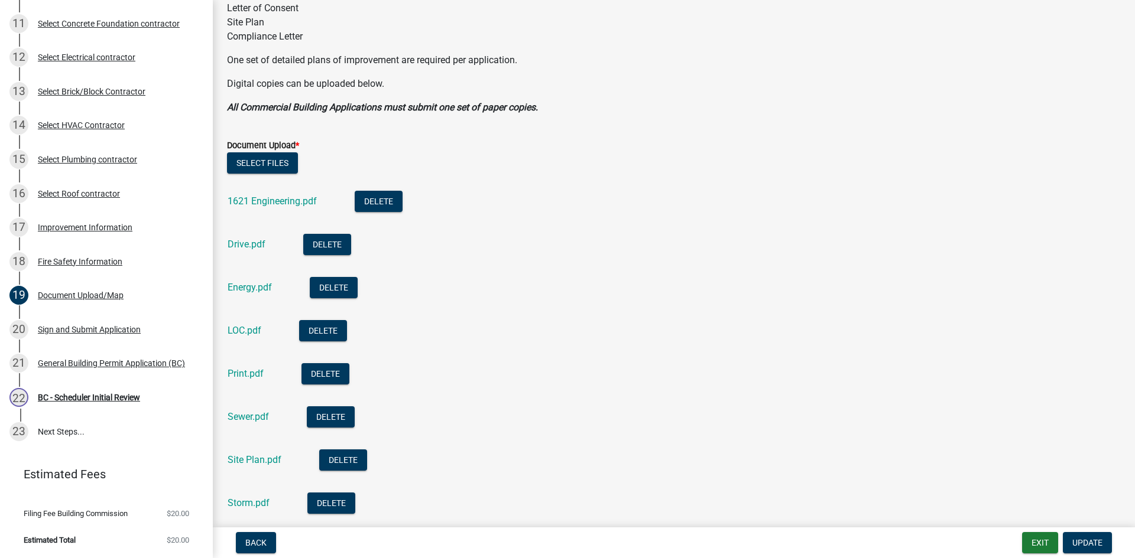
scroll to position [295, 0]
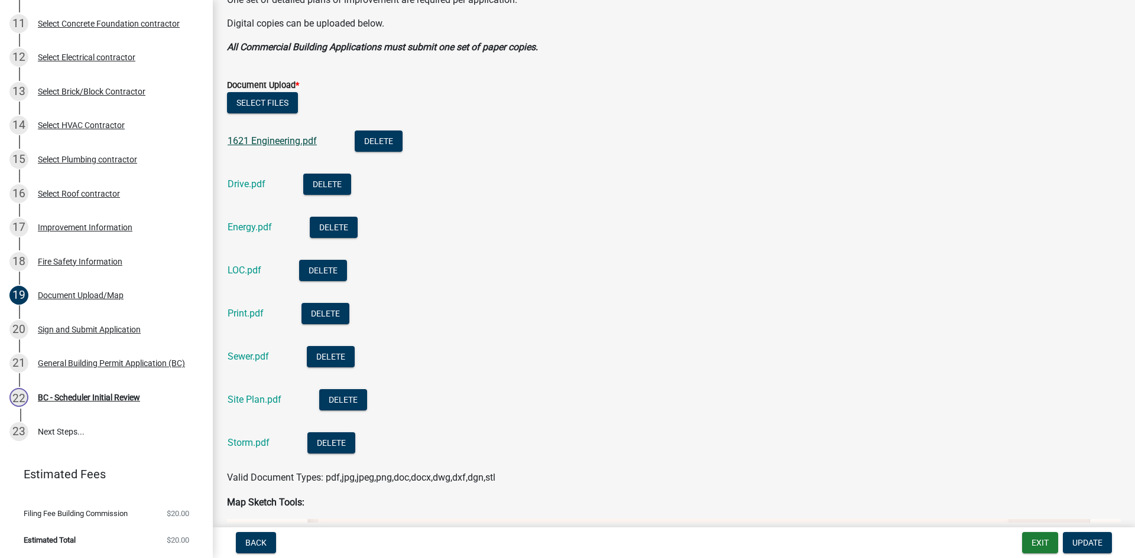
click at [248, 141] on link "1621 Engineering.pdf" at bounding box center [271, 140] width 89 height 11
click at [233, 182] on link "Drive.pdf" at bounding box center [246, 183] width 38 height 11
click at [258, 226] on link "Energy.pdf" at bounding box center [249, 227] width 44 height 11
click at [242, 272] on link "LOC.pdf" at bounding box center [244, 270] width 34 height 11
click at [243, 350] on div "Sewer.pdf" at bounding box center [257, 358] width 60 height 24
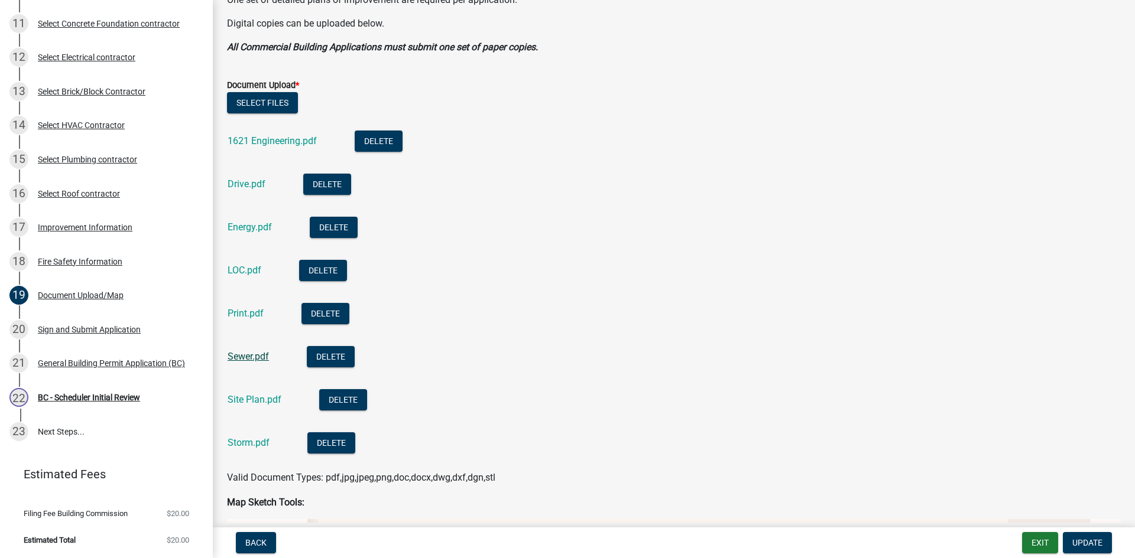
click at [242, 355] on link "Sewer.pdf" at bounding box center [247, 356] width 41 height 11
click at [247, 400] on link "Site Plan.pdf" at bounding box center [254, 399] width 54 height 11
click at [248, 437] on link "Storm.pdf" at bounding box center [248, 442] width 42 height 11
click at [246, 310] on link "Print.pdf" at bounding box center [245, 313] width 36 height 11
click at [83, 226] on div "Improvement Information" at bounding box center [85, 227] width 95 height 8
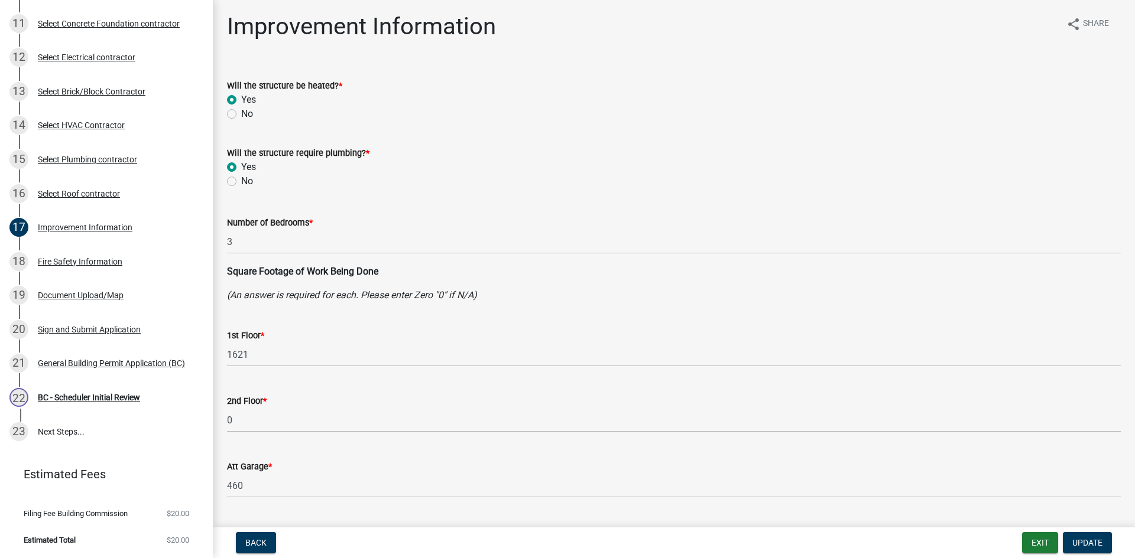
scroll to position [0, 0]
click at [92, 398] on div "BC - Scheduler Initial Review" at bounding box center [89, 398] width 102 height 8
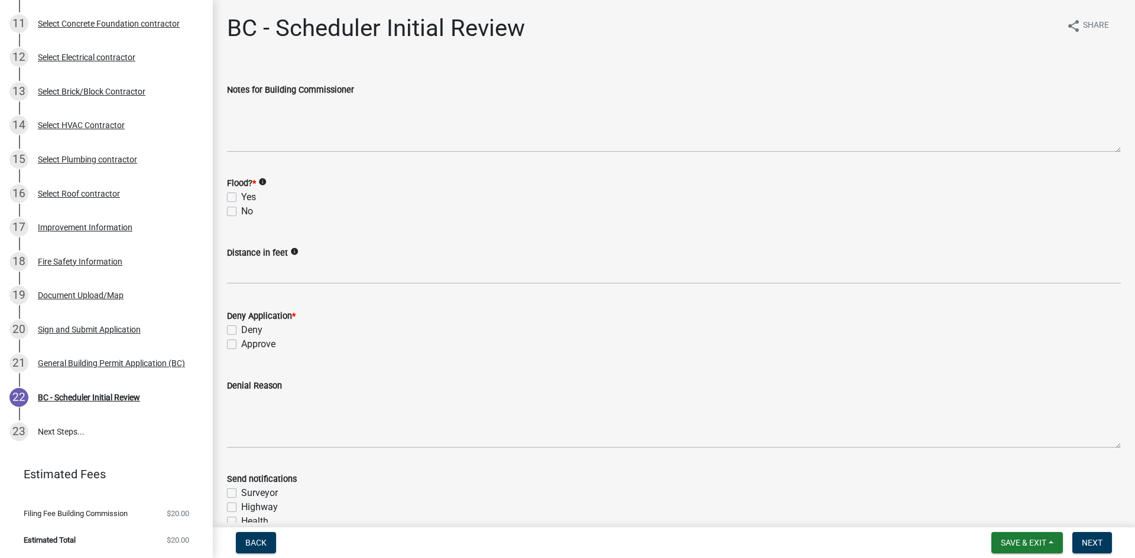
click at [241, 210] on label "No" at bounding box center [247, 211] width 12 height 14
click at [241, 210] on input "No" at bounding box center [245, 208] width 8 height 8
checkbox input "true"
checkbox input "false"
checkbox input "true"
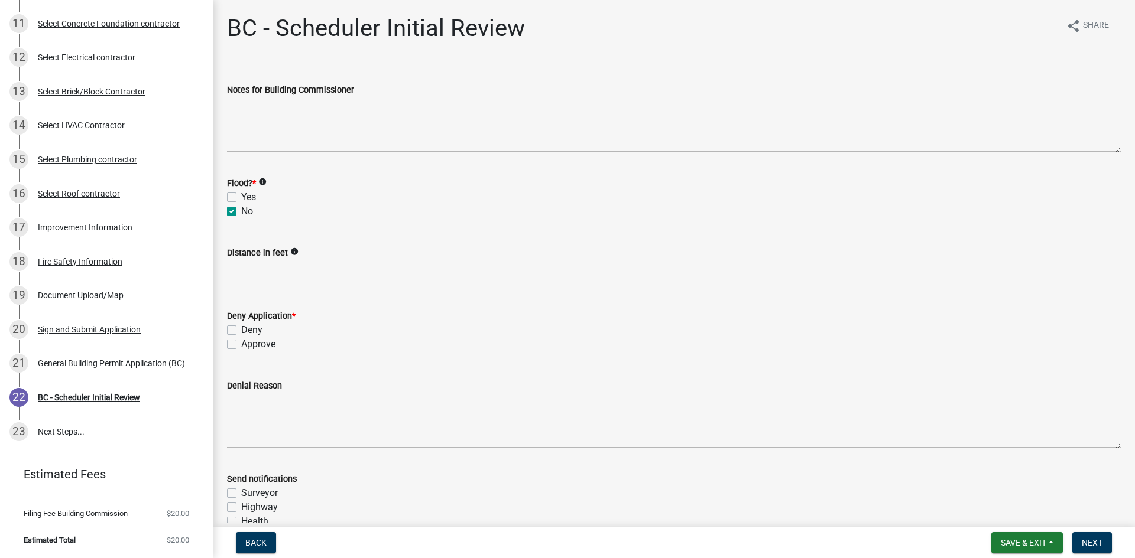
click at [241, 343] on label "Approve" at bounding box center [258, 344] width 34 height 14
click at [241, 343] on input "Approve" at bounding box center [245, 341] width 8 height 8
checkbox input "true"
checkbox input "false"
checkbox input "true"
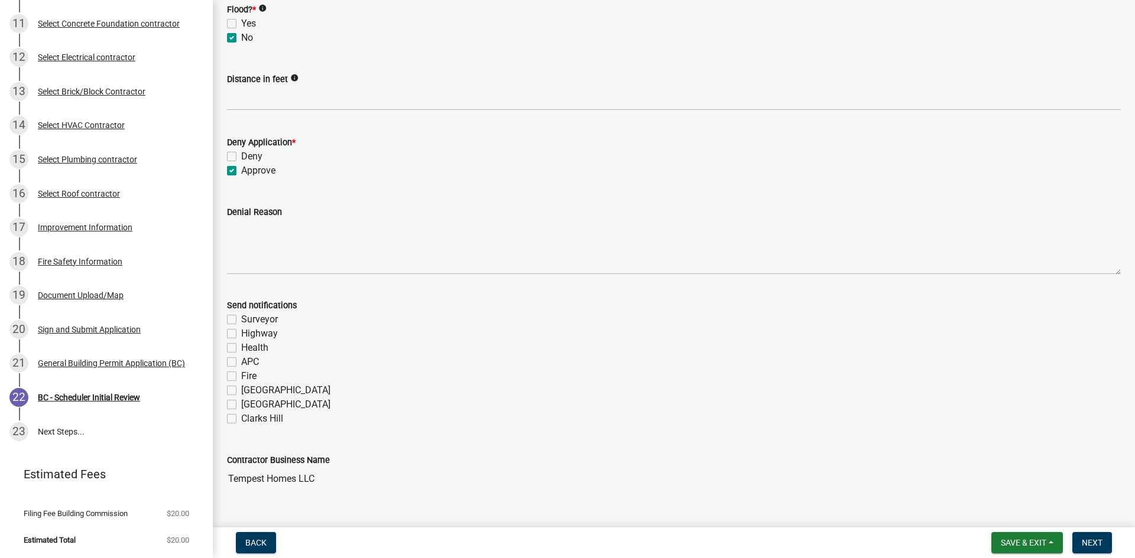
scroll to position [177, 0]
click at [241, 373] on label "Fire" at bounding box center [248, 373] width 15 height 14
click at [241, 373] on input "Fire" at bounding box center [245, 370] width 8 height 8
checkbox input "true"
checkbox input "false"
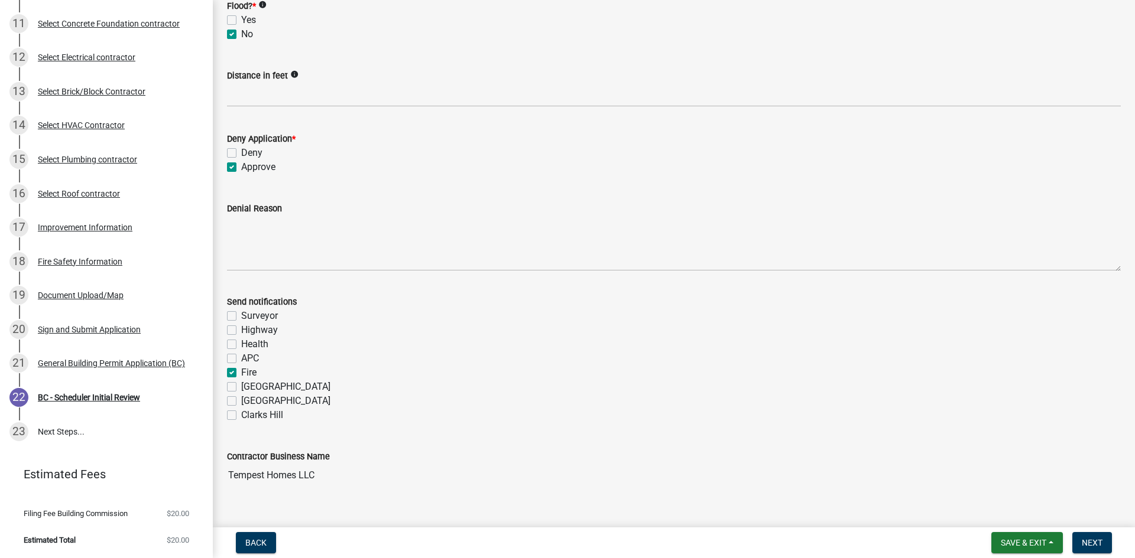
checkbox input "false"
checkbox input "true"
checkbox input "false"
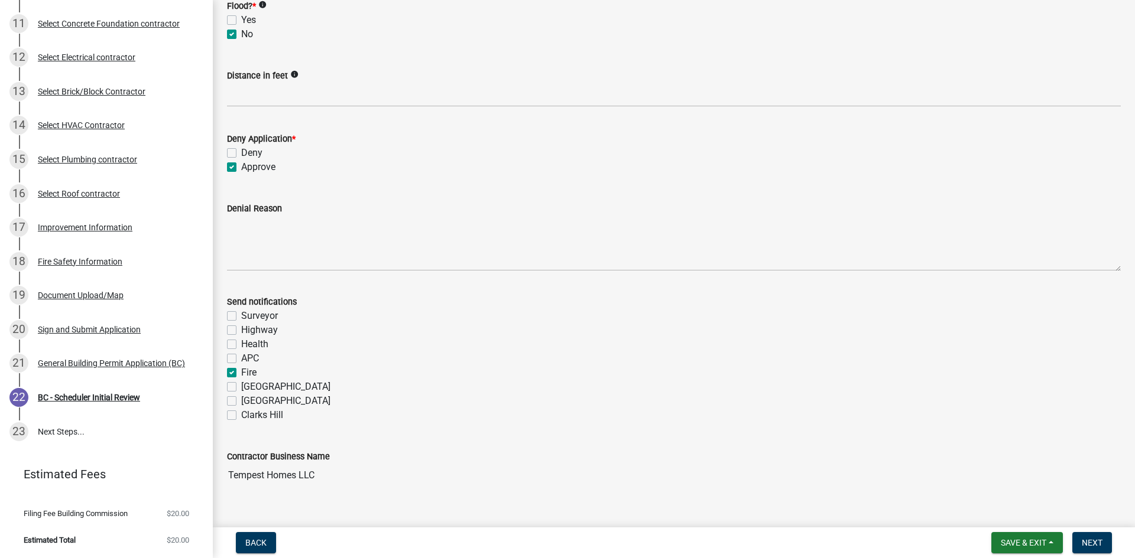
checkbox input "false"
click at [1113, 552] on form "Save & Exit Save Save & Exit Next" at bounding box center [1051, 542] width 130 height 21
click at [1097, 541] on span "Next" at bounding box center [1091, 542] width 21 height 9
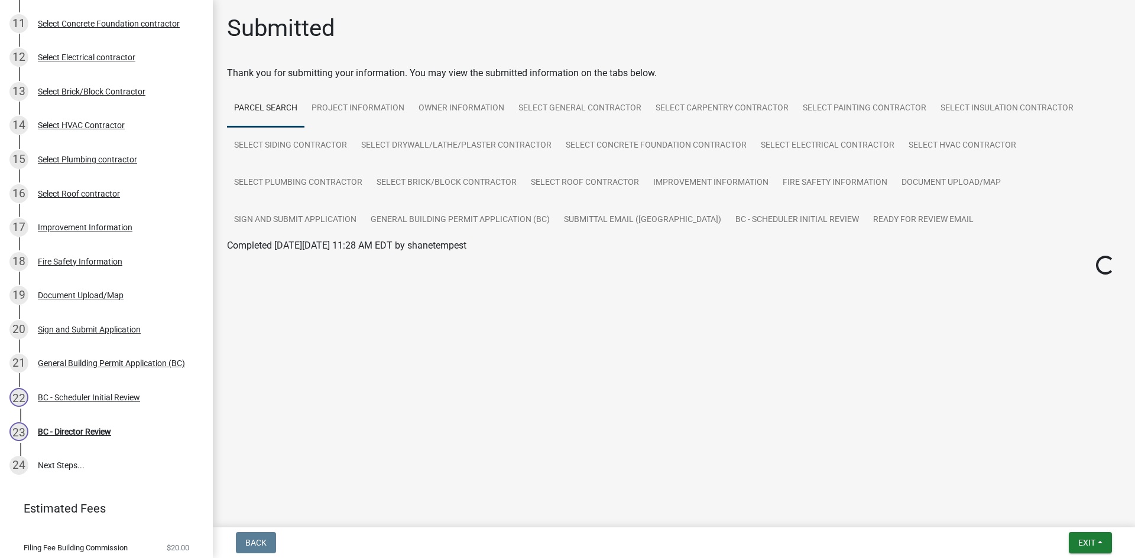
scroll to position [508, 0]
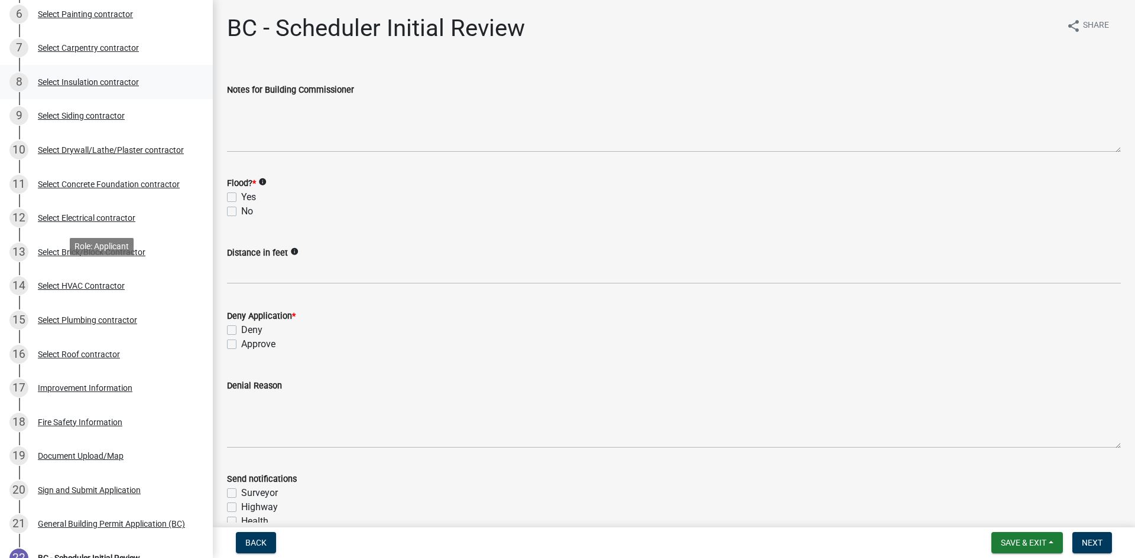
scroll to position [355, 0]
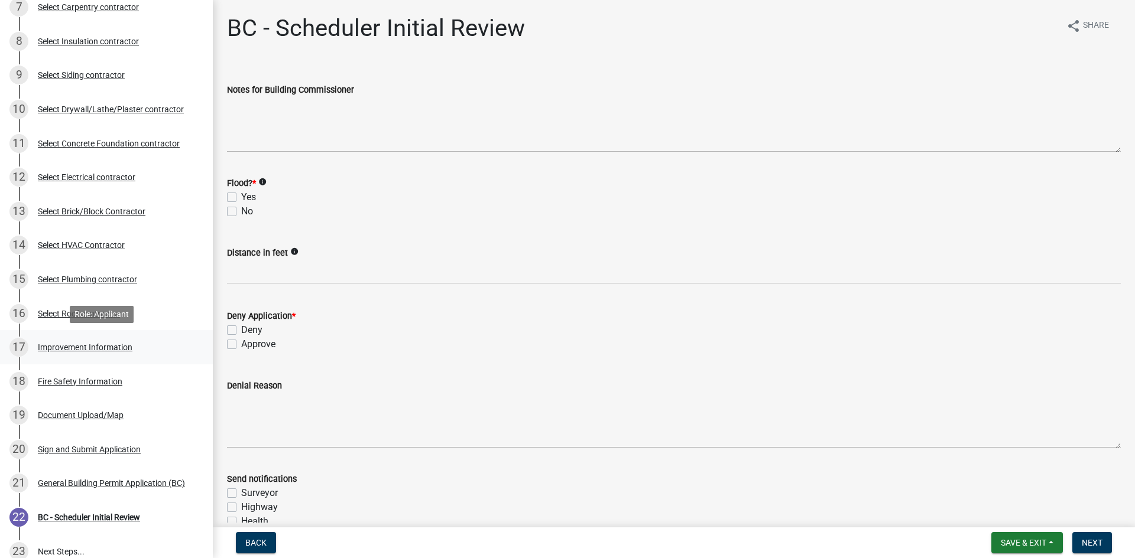
click at [101, 346] on div "Improvement Information" at bounding box center [85, 347] width 95 height 8
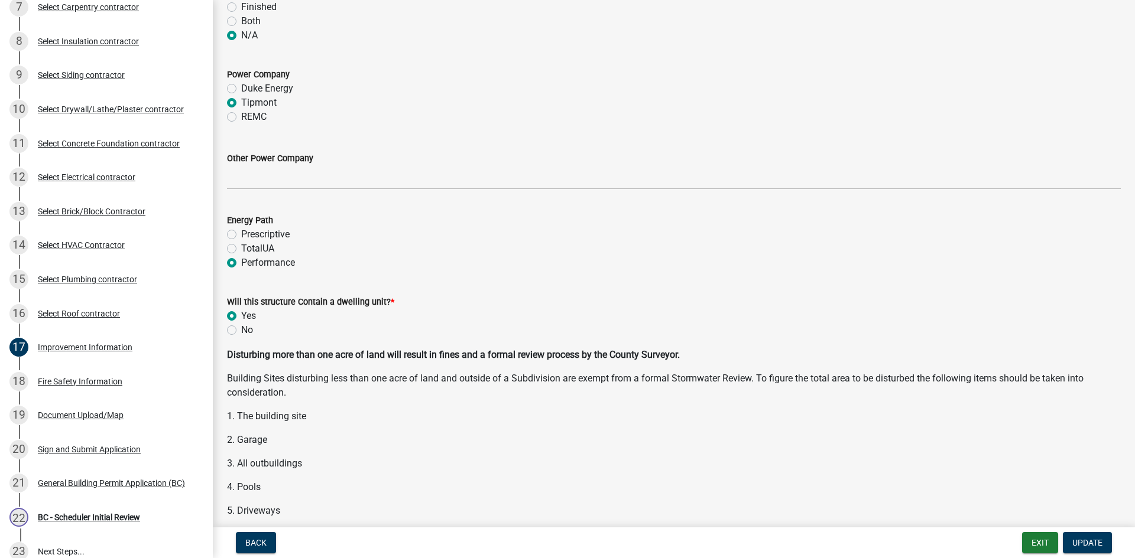
scroll to position [1300, 0]
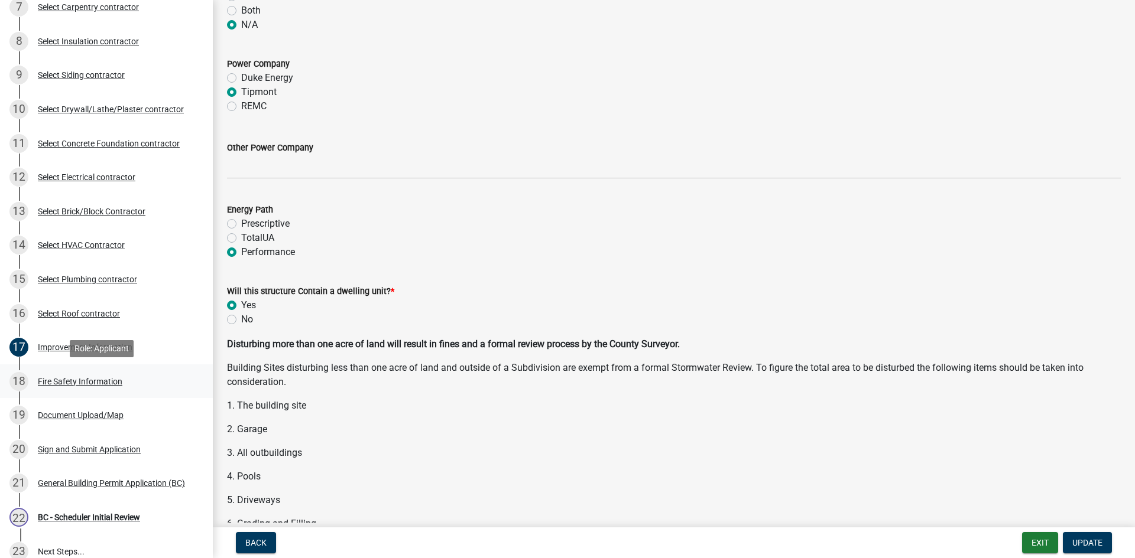
click at [64, 376] on div "18 Fire Safety Information" at bounding box center [101, 381] width 184 height 19
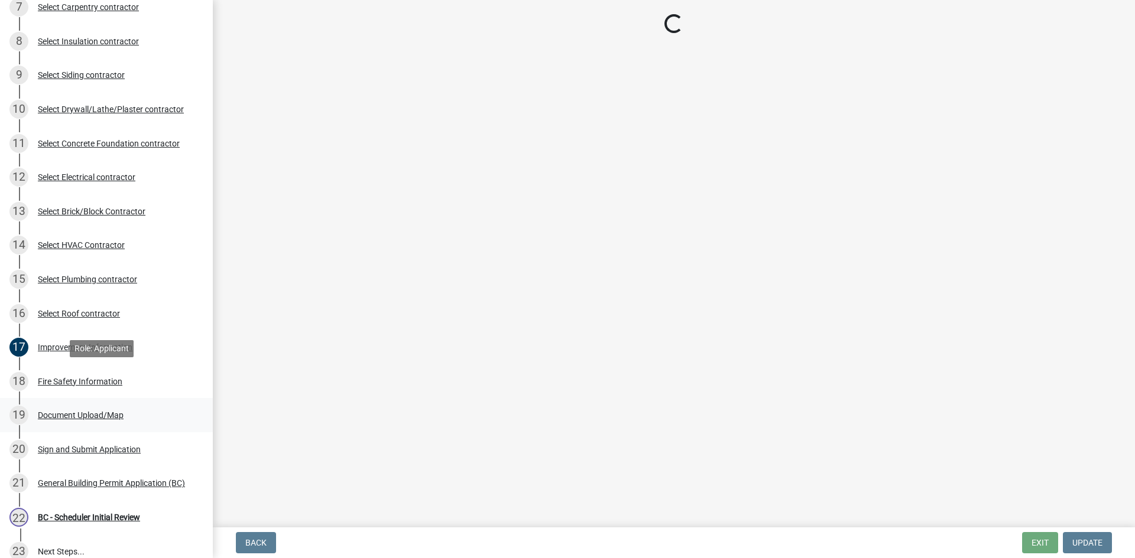
scroll to position [0, 0]
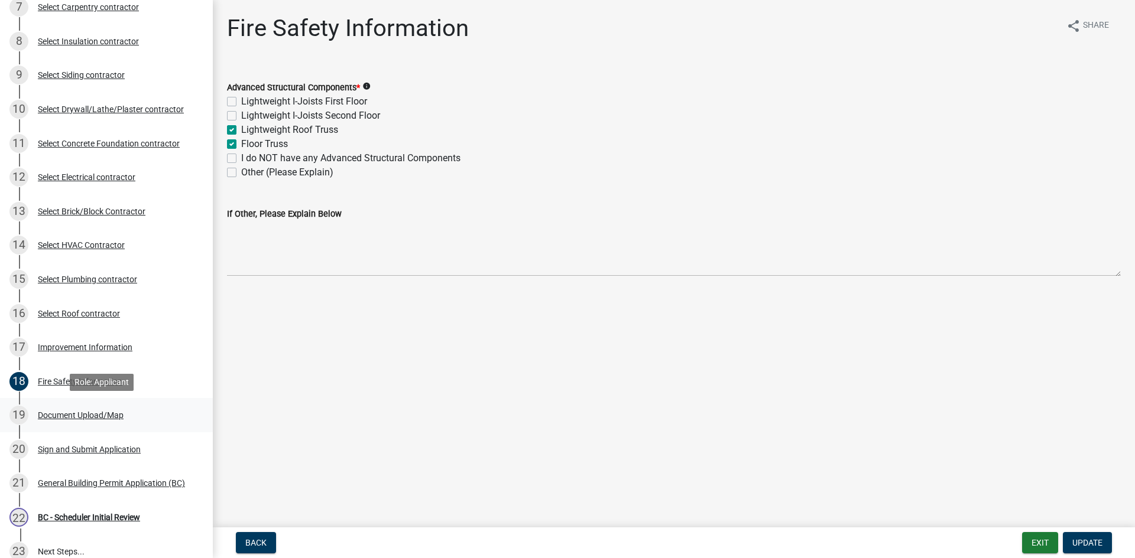
click at [102, 415] on div "Document Upload/Map" at bounding box center [81, 415] width 86 height 8
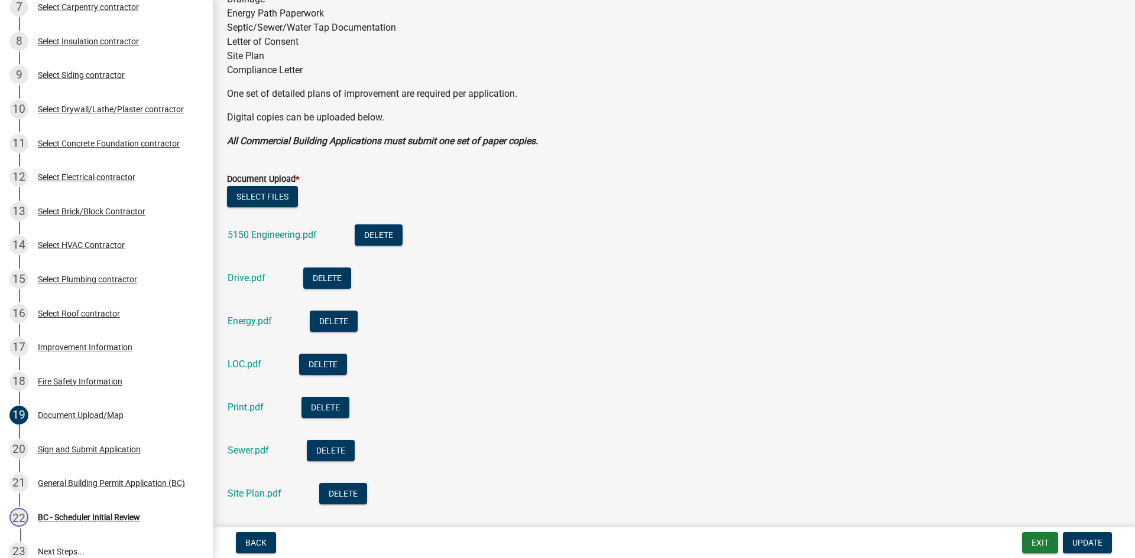
scroll to position [355, 0]
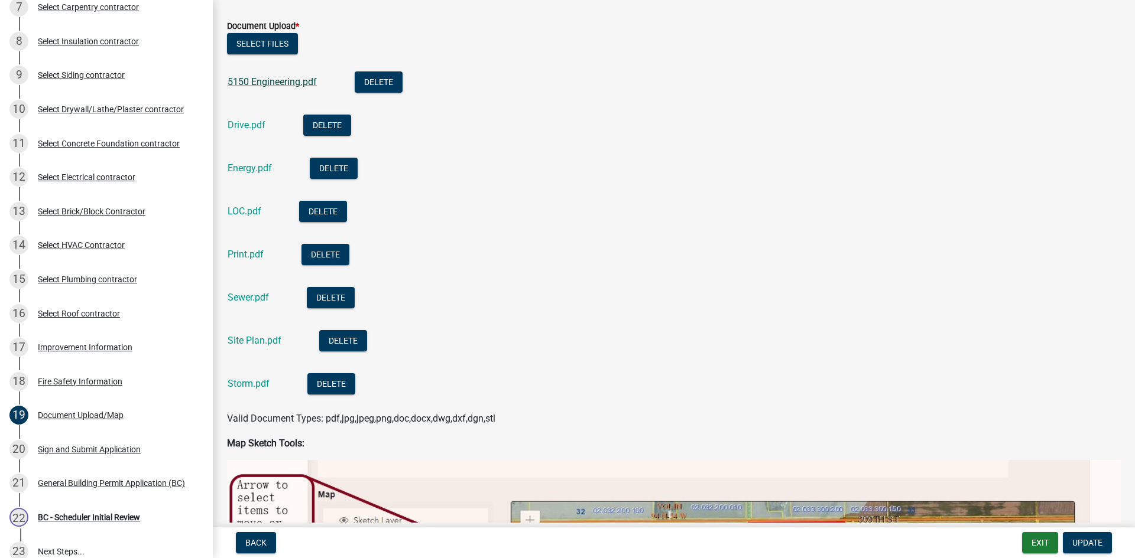
click at [284, 86] on link "5150 Engineering.pdf" at bounding box center [271, 81] width 89 height 11
click at [249, 129] on link "Drive.pdf" at bounding box center [246, 124] width 38 height 11
click at [248, 168] on link "Energy.pdf" at bounding box center [249, 167] width 44 height 11
click at [250, 298] on link "Sewer.pdf" at bounding box center [247, 297] width 41 height 11
click at [265, 342] on link "Site Plan.pdf" at bounding box center [254, 340] width 54 height 11
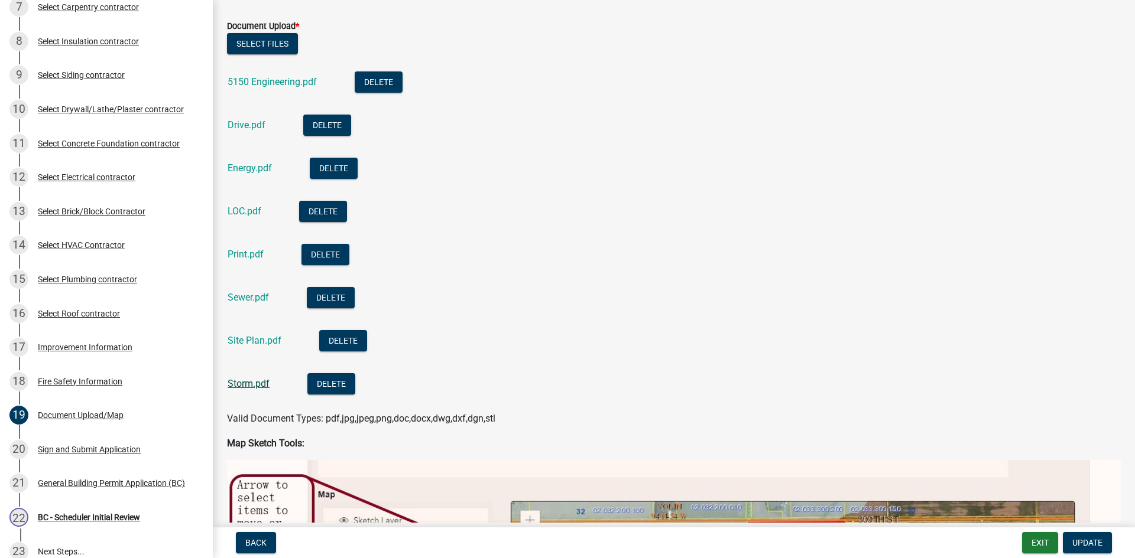
click at [248, 383] on link "Storm.pdf" at bounding box center [248, 383] width 42 height 11
click at [254, 258] on link "Print.pdf" at bounding box center [245, 254] width 36 height 11
click at [69, 343] on div "Improvement Information" at bounding box center [85, 347] width 95 height 8
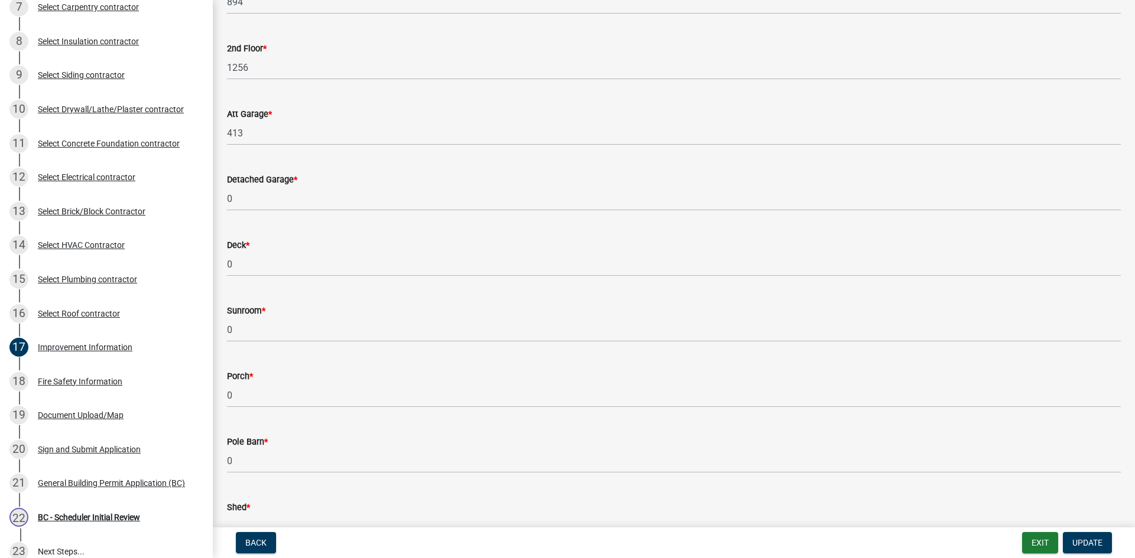
scroll to position [0, 0]
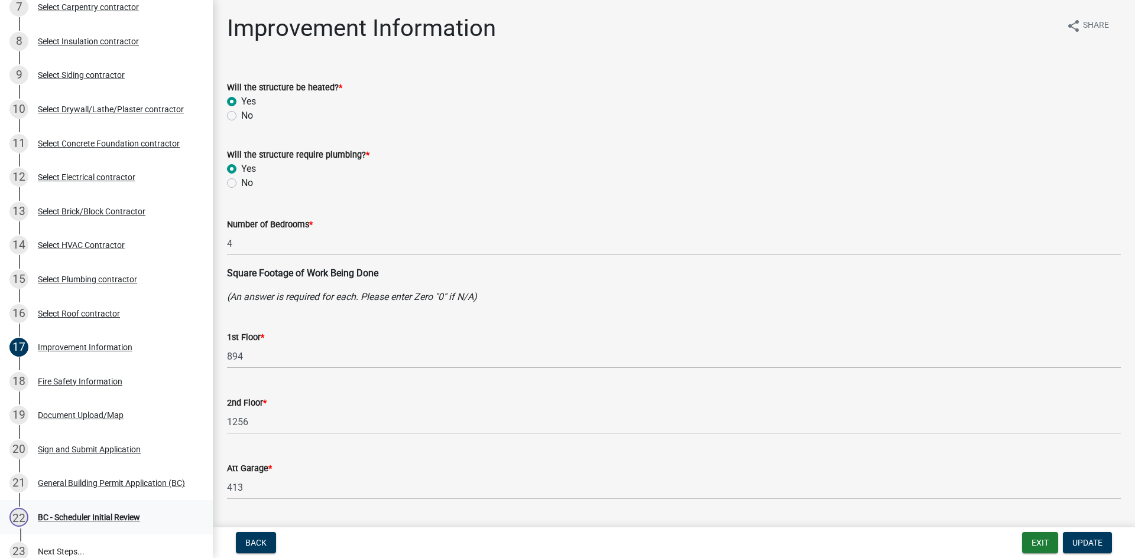
click at [110, 522] on div "BC - Scheduler Initial Review" at bounding box center [89, 517] width 102 height 8
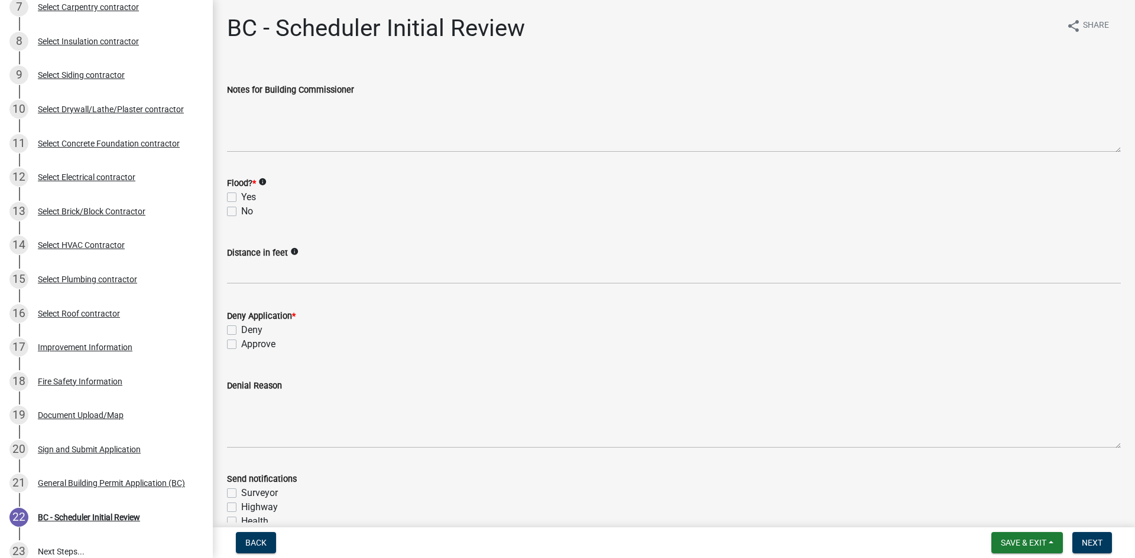
click at [241, 210] on label "No" at bounding box center [247, 211] width 12 height 14
click at [241, 210] on input "No" at bounding box center [245, 208] width 8 height 8
checkbox input "true"
checkbox input "false"
checkbox input "true"
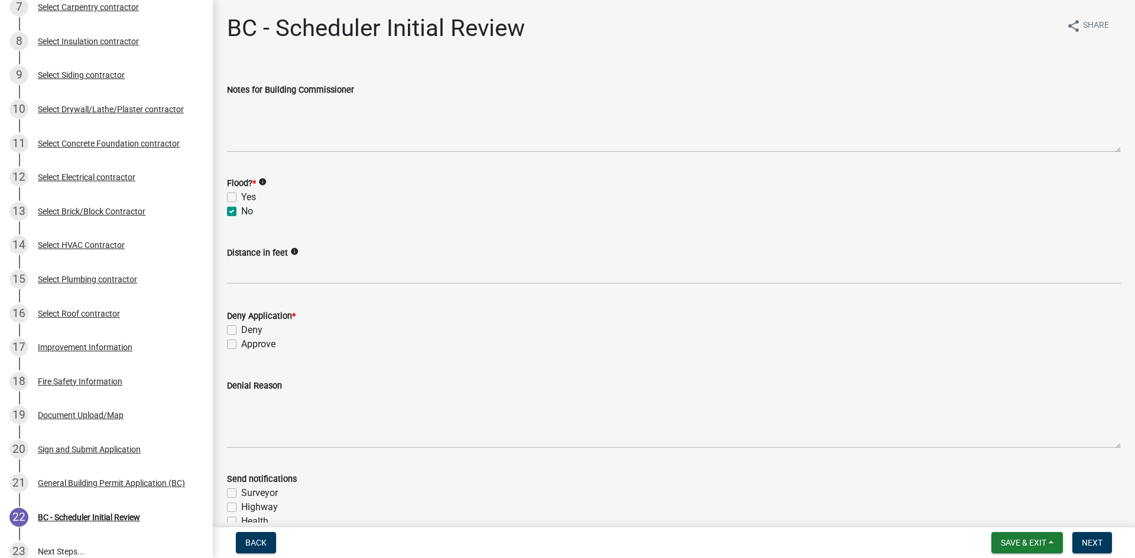
click at [241, 343] on label "Approve" at bounding box center [258, 344] width 34 height 14
click at [241, 343] on input "Approve" at bounding box center [245, 341] width 8 height 8
checkbox input "true"
checkbox input "false"
checkbox input "true"
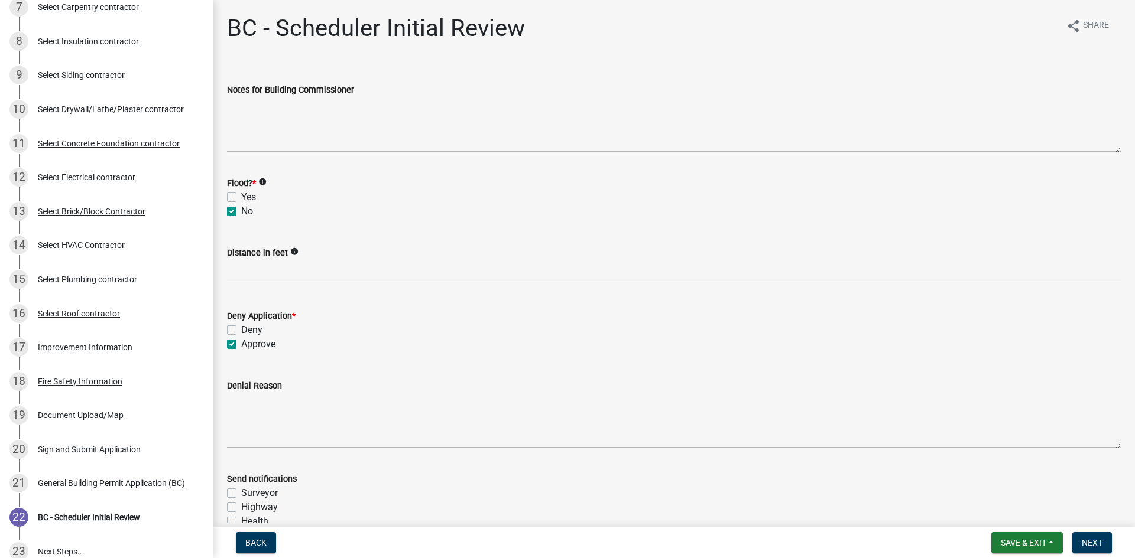
scroll to position [177, 0]
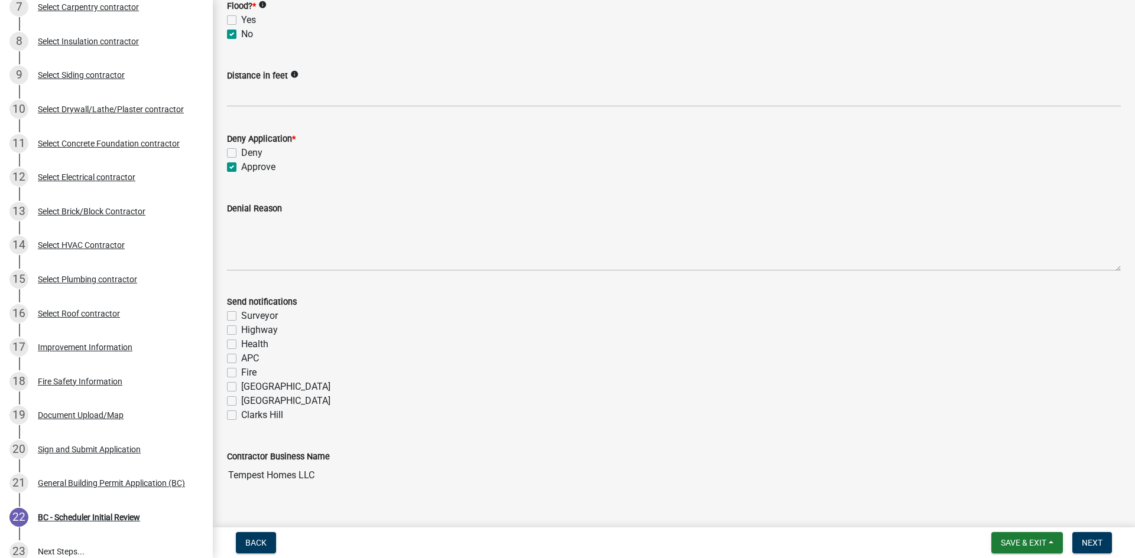
click at [241, 372] on label "Fire" at bounding box center [248, 373] width 15 height 14
click at [241, 372] on input "Fire" at bounding box center [245, 370] width 8 height 8
checkbox input "true"
checkbox input "false"
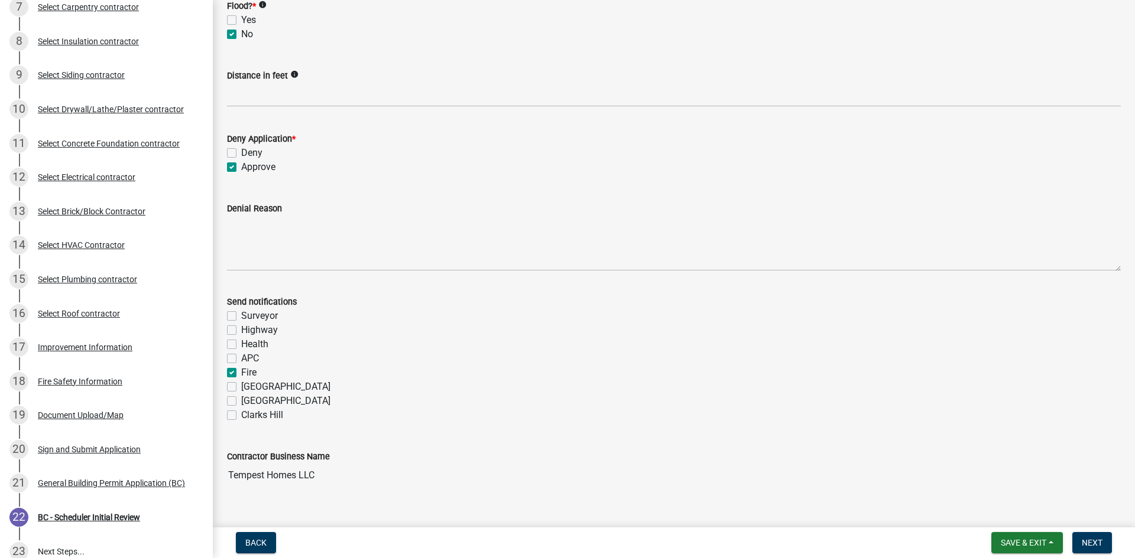
checkbox input "false"
checkbox input "true"
checkbox input "false"
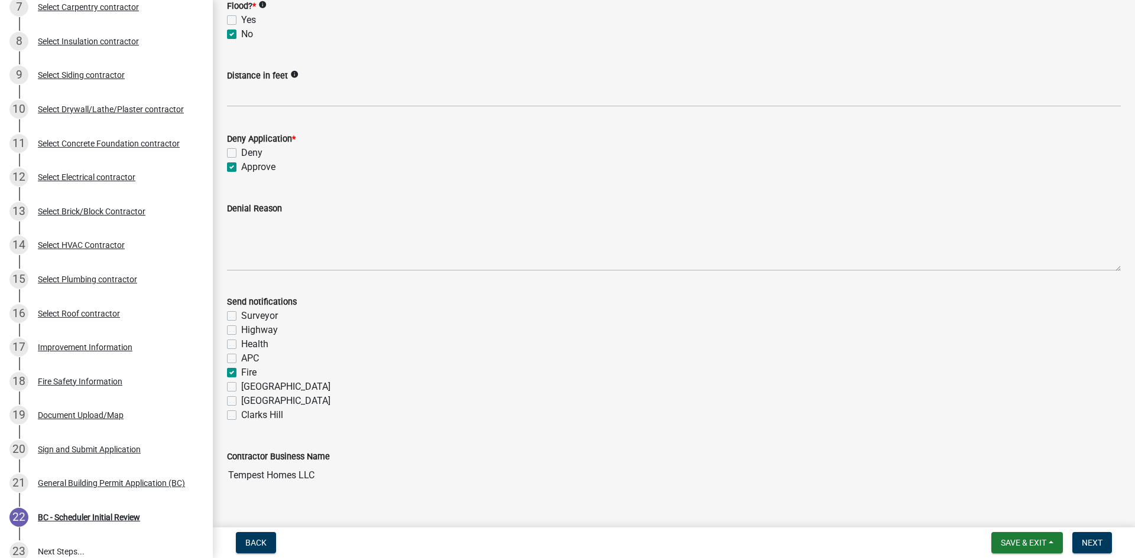
checkbox input "false"
click at [1087, 541] on span "Next" at bounding box center [1091, 542] width 21 height 9
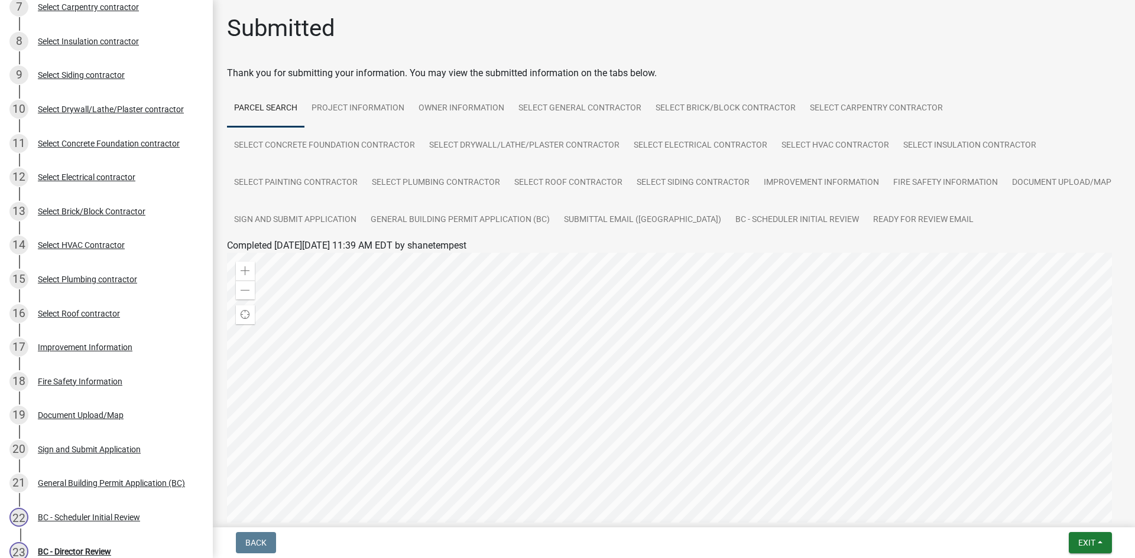
scroll to position [388, 0]
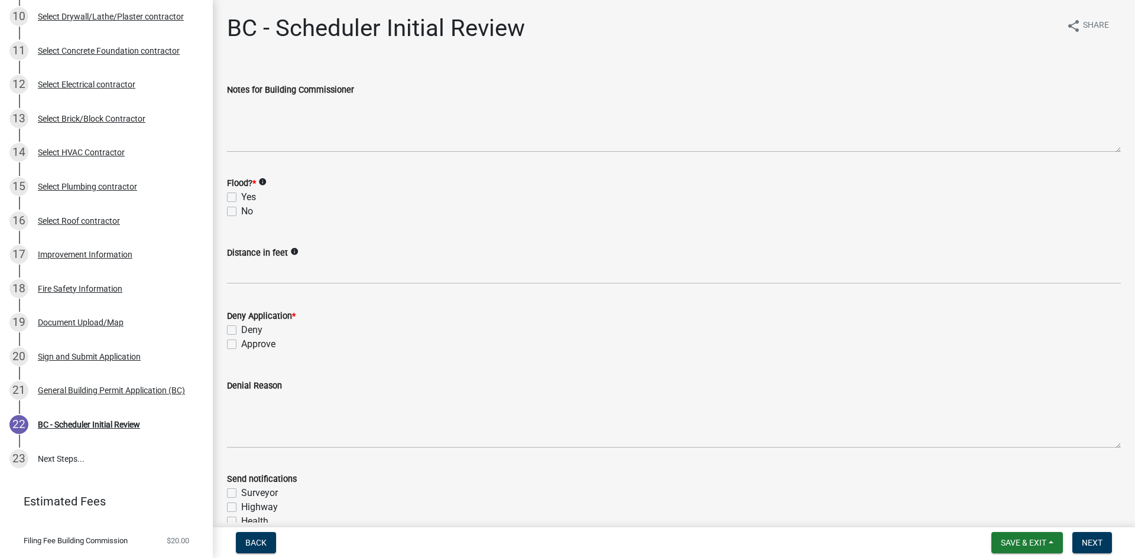
scroll to position [474, 0]
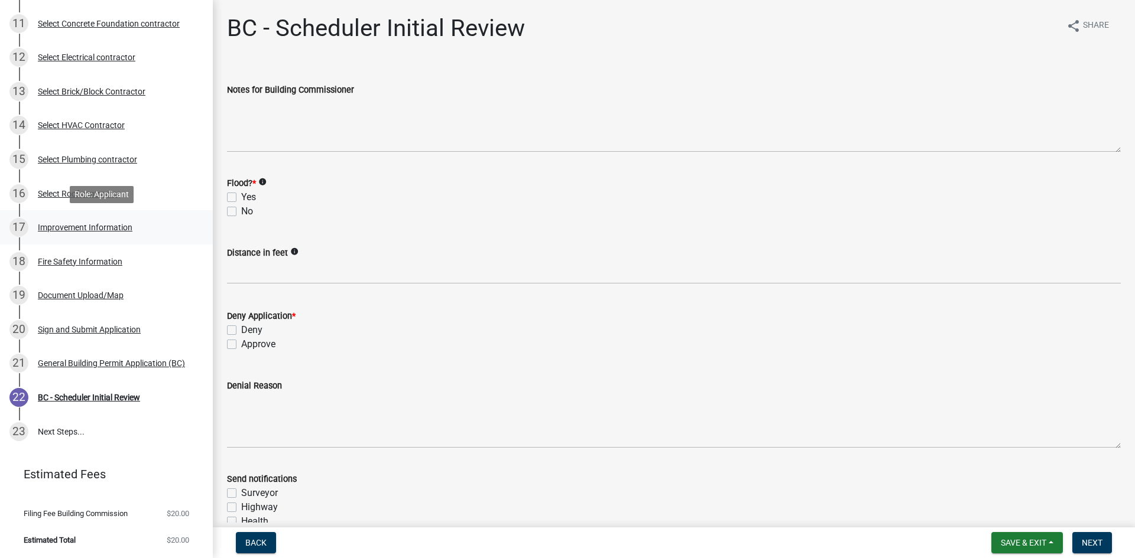
click at [105, 224] on div "Improvement Information" at bounding box center [85, 227] width 95 height 8
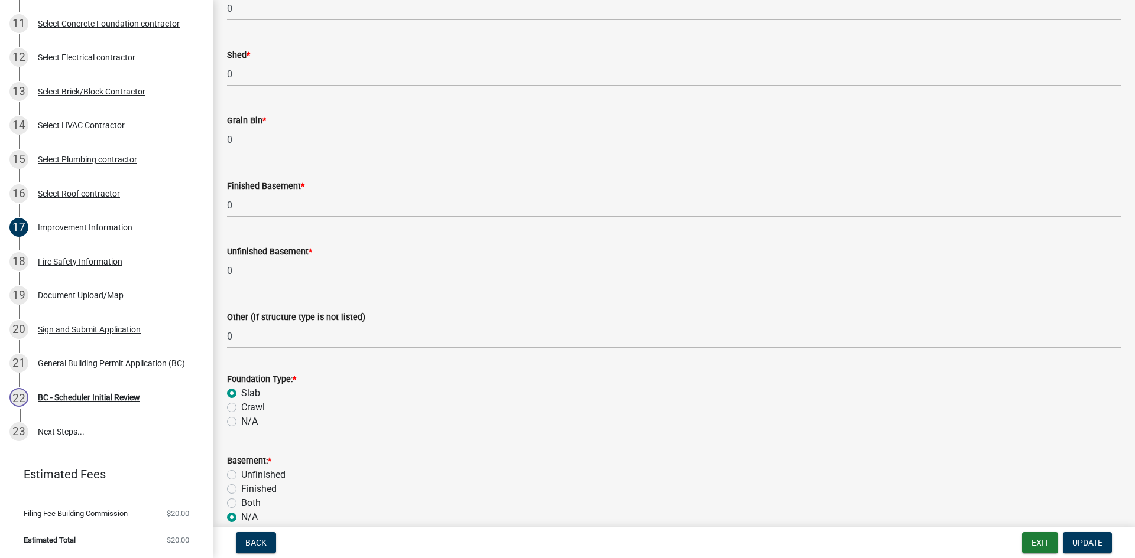
scroll to position [886, 0]
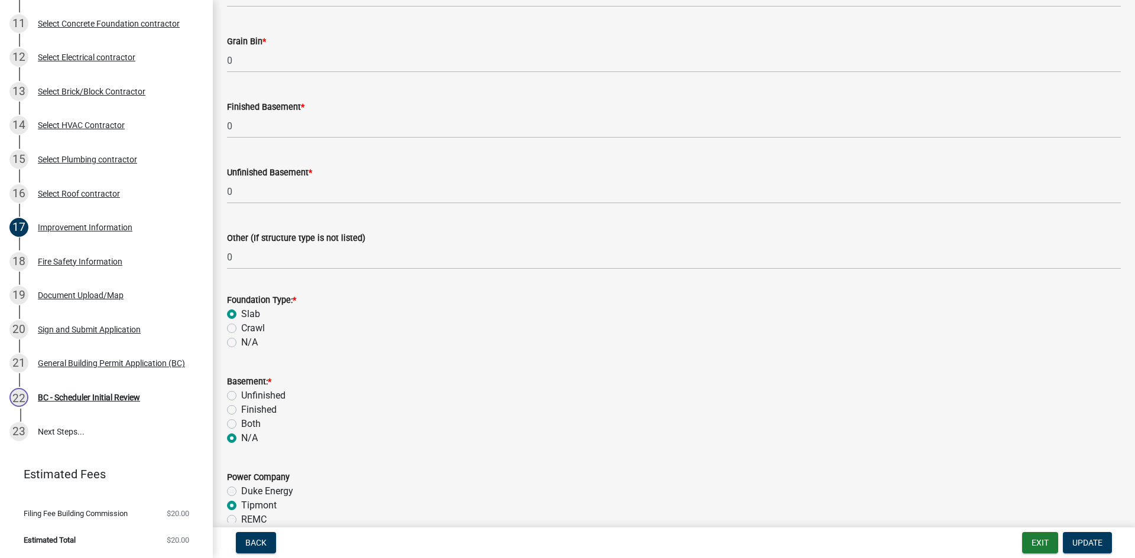
click at [102, 267] on div "18 Fire Safety Information" at bounding box center [101, 261] width 184 height 19
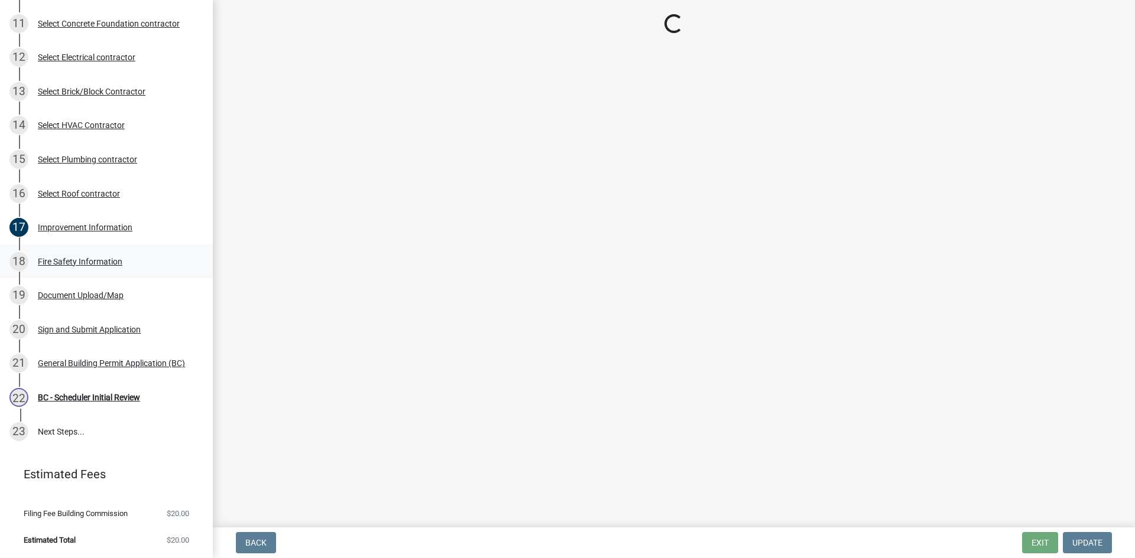
scroll to position [0, 0]
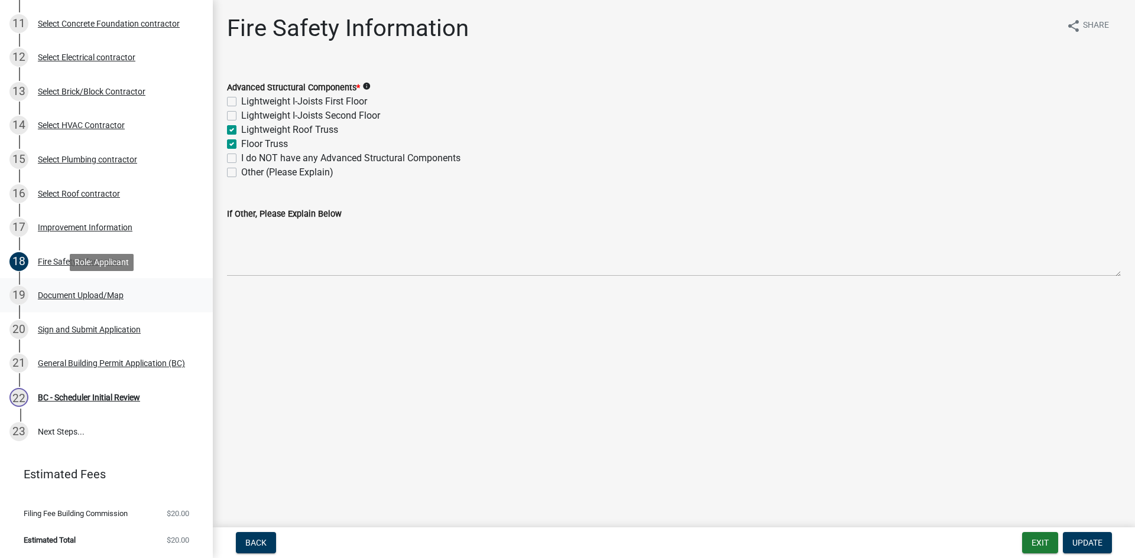
click at [98, 294] on div "Document Upload/Map" at bounding box center [81, 295] width 86 height 8
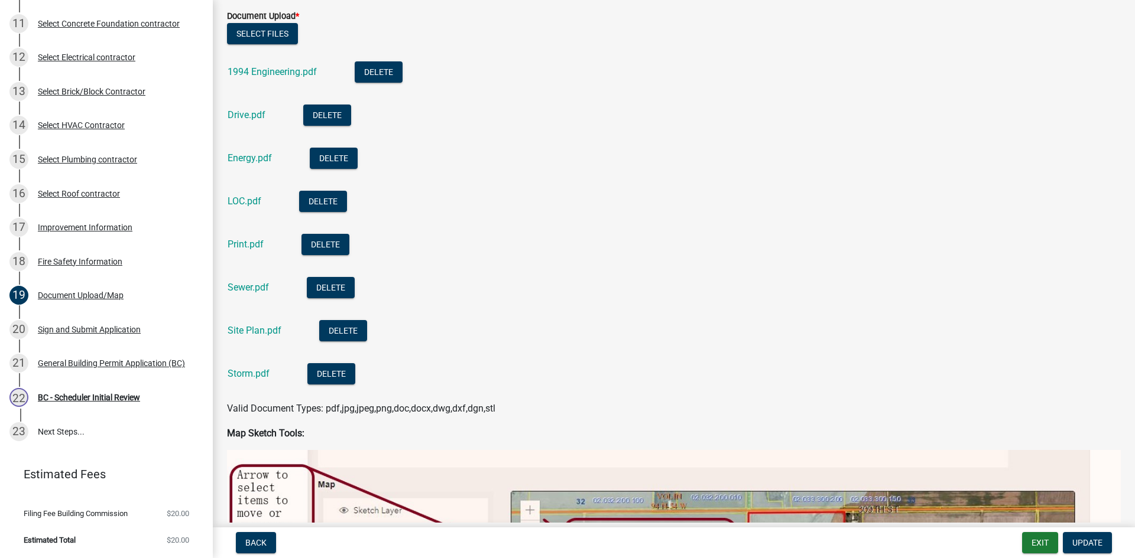
scroll to position [414, 0]
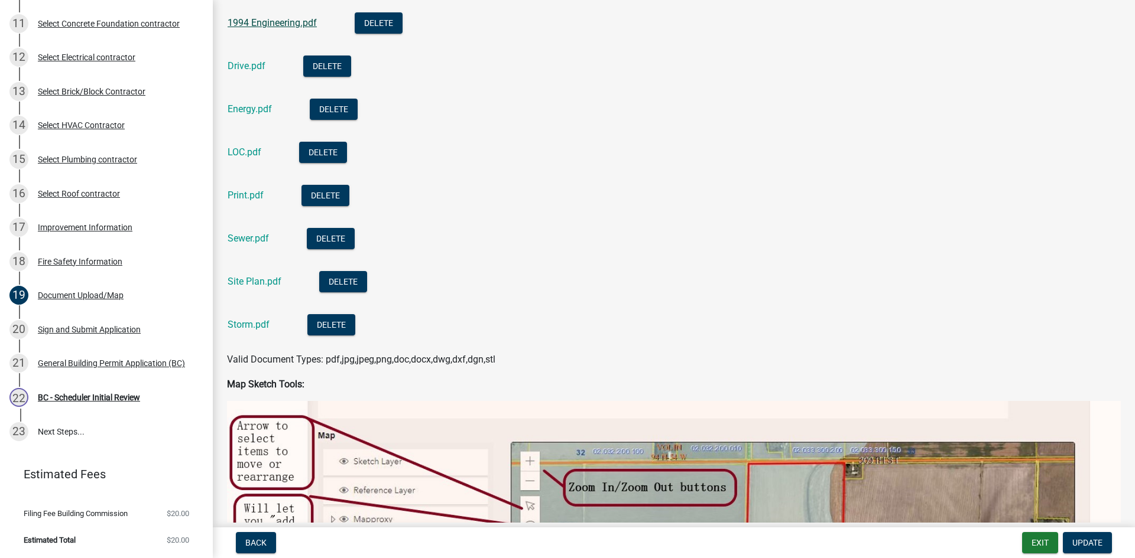
click at [281, 26] on link "1994 Engineering.pdf" at bounding box center [271, 22] width 89 height 11
click at [249, 67] on link "Drive.pdf" at bounding box center [246, 65] width 38 height 11
click at [255, 108] on link "Energy.pdf" at bounding box center [249, 108] width 44 height 11
click at [247, 233] on link "Sewer.pdf" at bounding box center [247, 238] width 41 height 11
click at [243, 286] on link "Site Plan.pdf" at bounding box center [254, 281] width 54 height 11
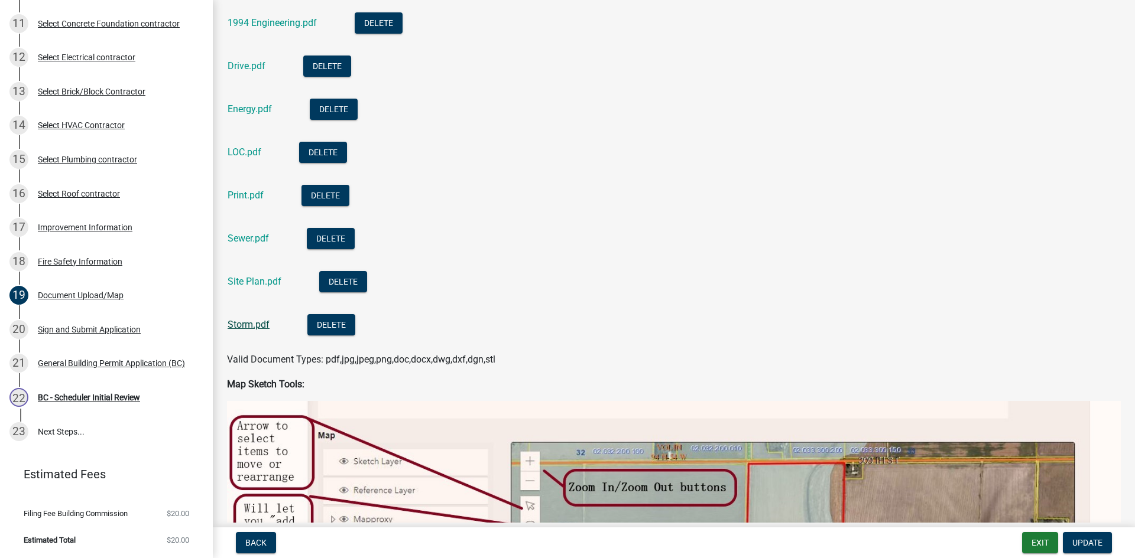
click at [242, 327] on link "Storm.pdf" at bounding box center [248, 324] width 42 height 11
click at [262, 204] on div "Print.pdf" at bounding box center [254, 197] width 55 height 24
click at [256, 197] on link "Print.pdf" at bounding box center [245, 195] width 36 height 11
click at [82, 227] on div "Improvement Information" at bounding box center [85, 227] width 95 height 8
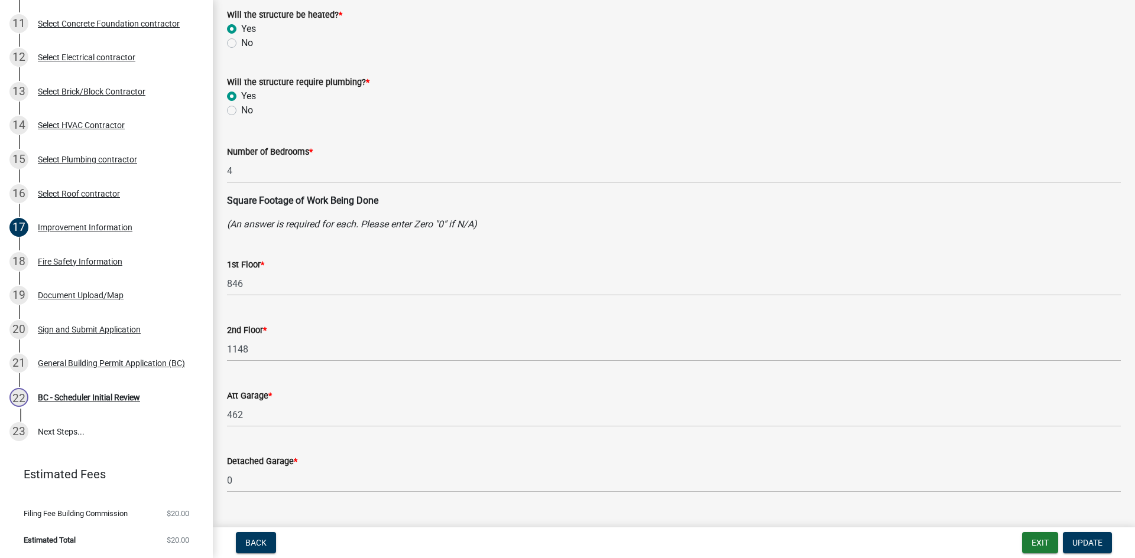
scroll to position [59, 0]
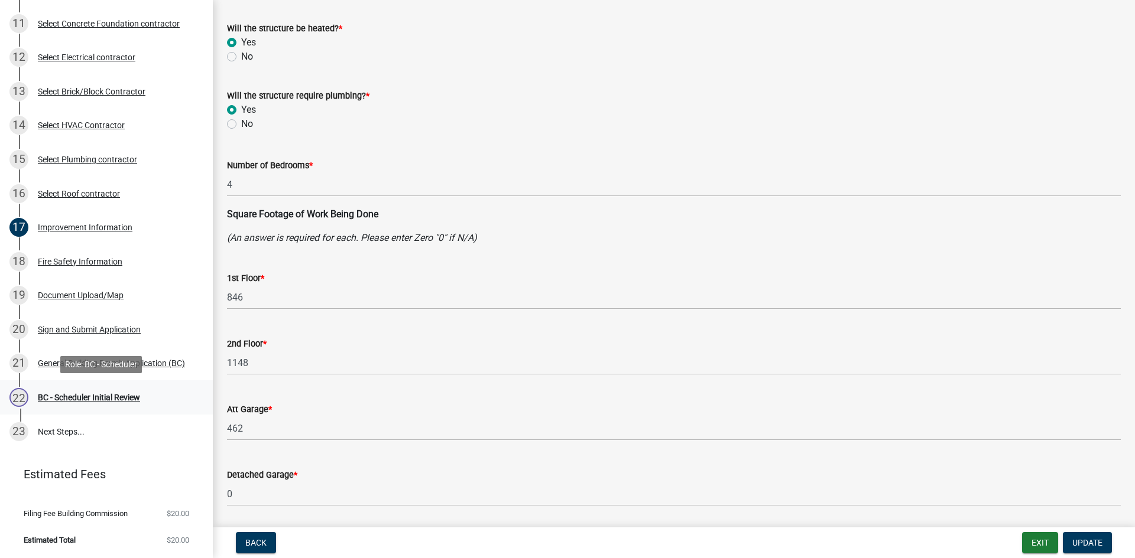
click at [87, 401] on div "BC - Scheduler Initial Review" at bounding box center [89, 398] width 102 height 8
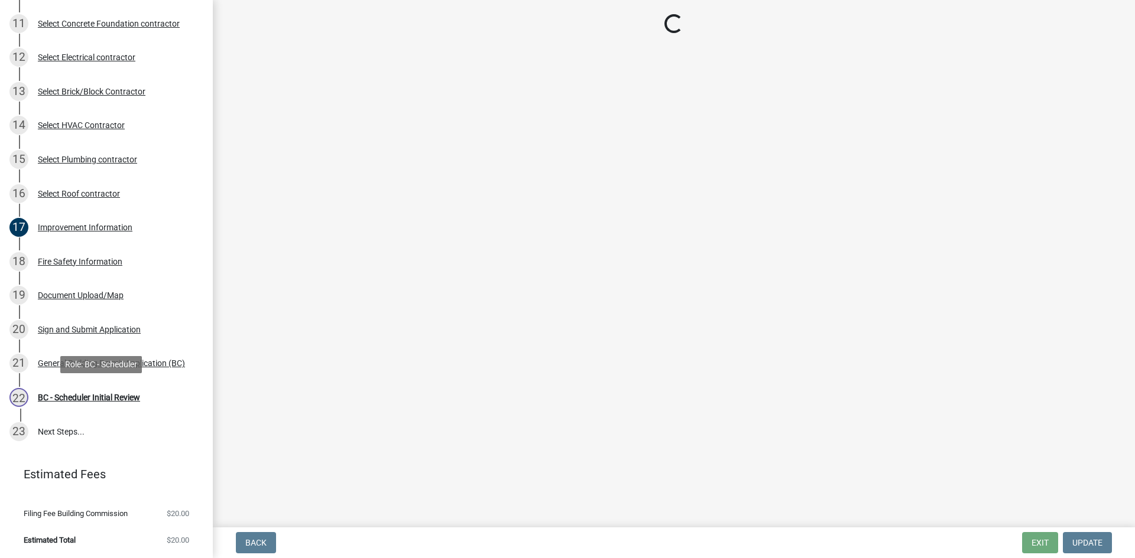
scroll to position [0, 0]
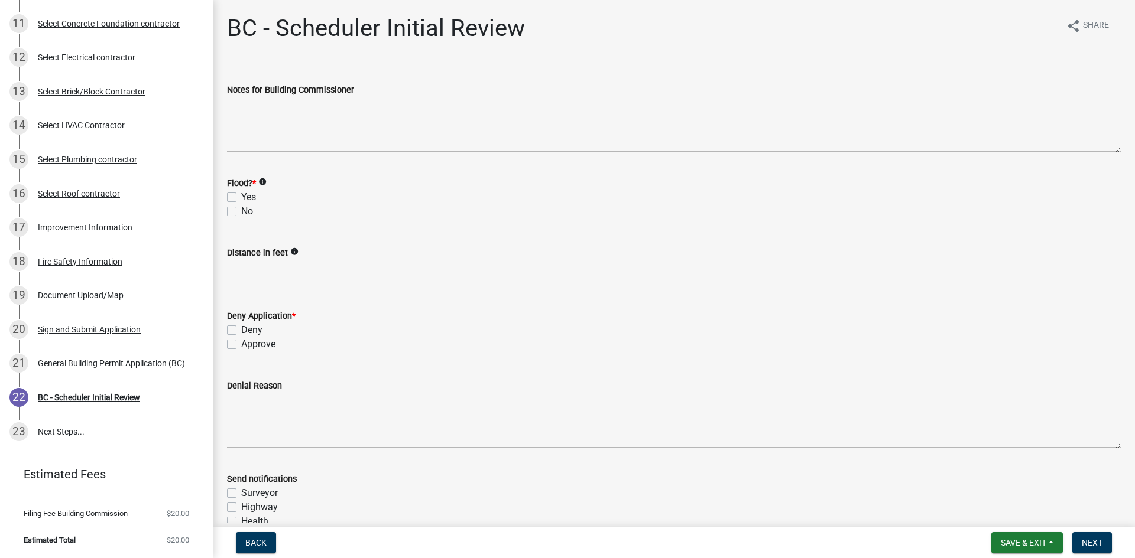
click at [241, 209] on label "No" at bounding box center [247, 211] width 12 height 14
click at [241, 209] on input "No" at bounding box center [245, 208] width 8 height 8
checkbox input "true"
checkbox input "false"
checkbox input "true"
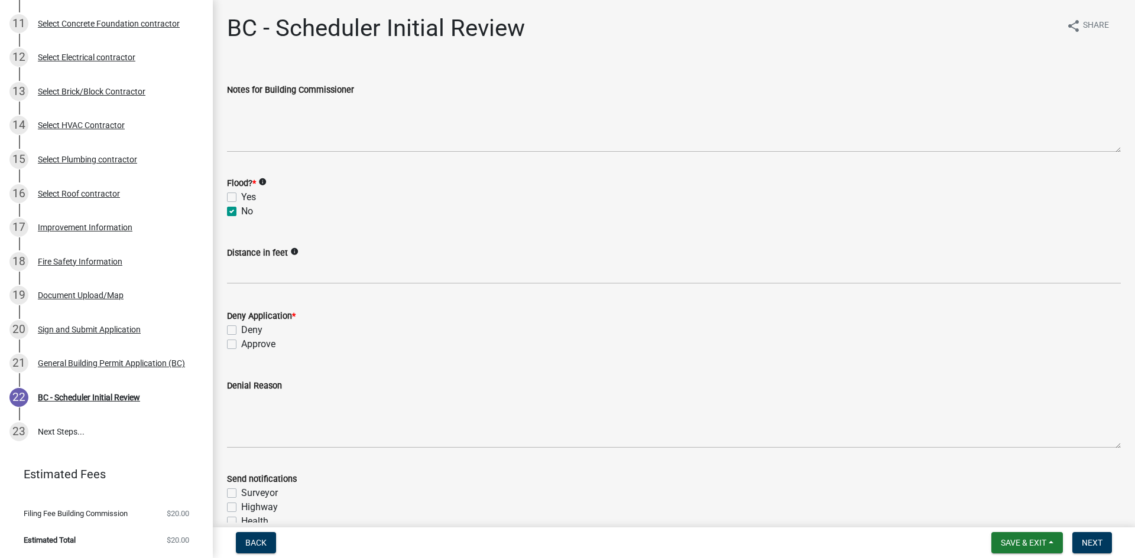
click at [236, 345] on div "Approve" at bounding box center [673, 344] width 893 height 14
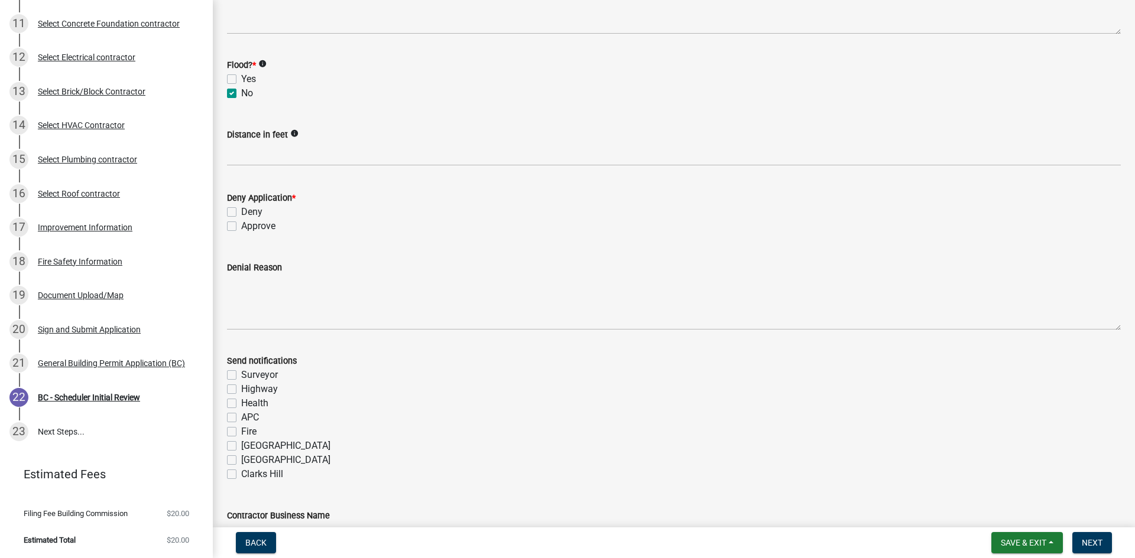
click at [241, 225] on label "Approve" at bounding box center [258, 226] width 34 height 14
click at [241, 225] on input "Approve" at bounding box center [245, 223] width 8 height 8
checkbox input "true"
checkbox input "false"
checkbox input "true"
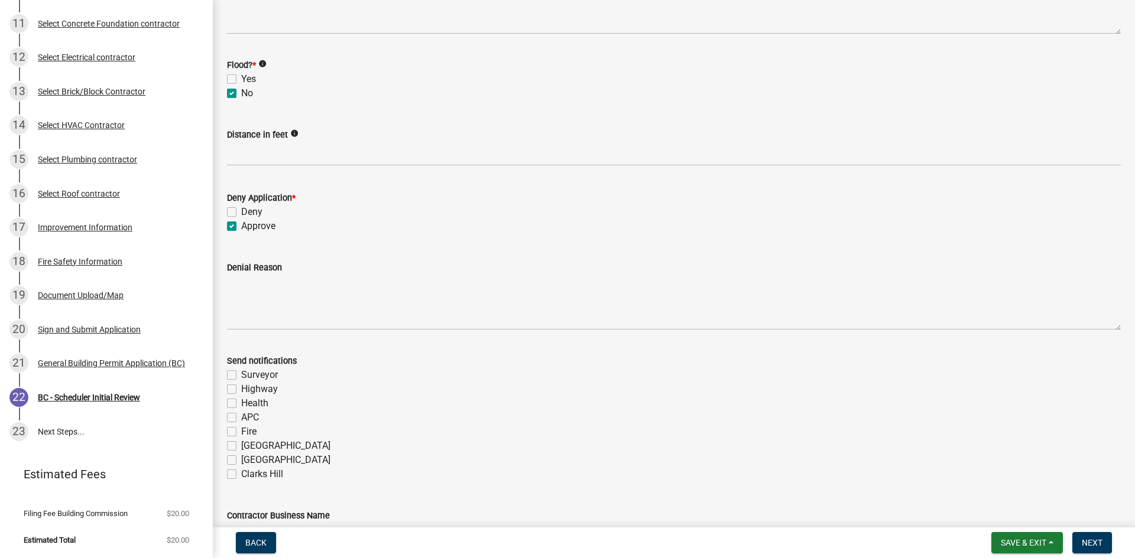
click at [241, 430] on label "Fire" at bounding box center [248, 432] width 15 height 14
click at [241, 430] on input "Fire" at bounding box center [245, 429] width 8 height 8
checkbox input "true"
checkbox input "false"
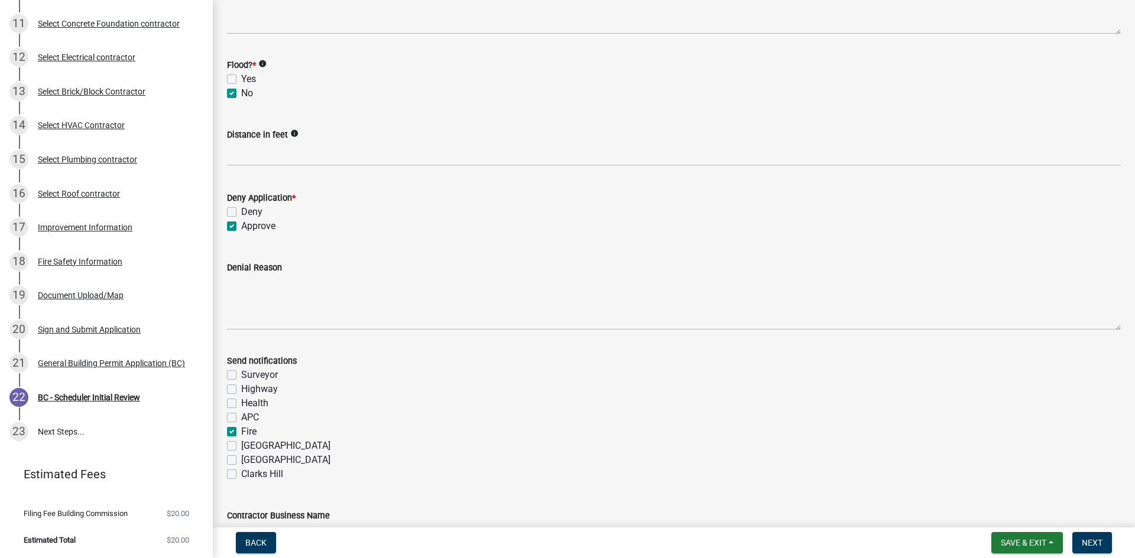
checkbox input "false"
checkbox input "true"
checkbox input "false"
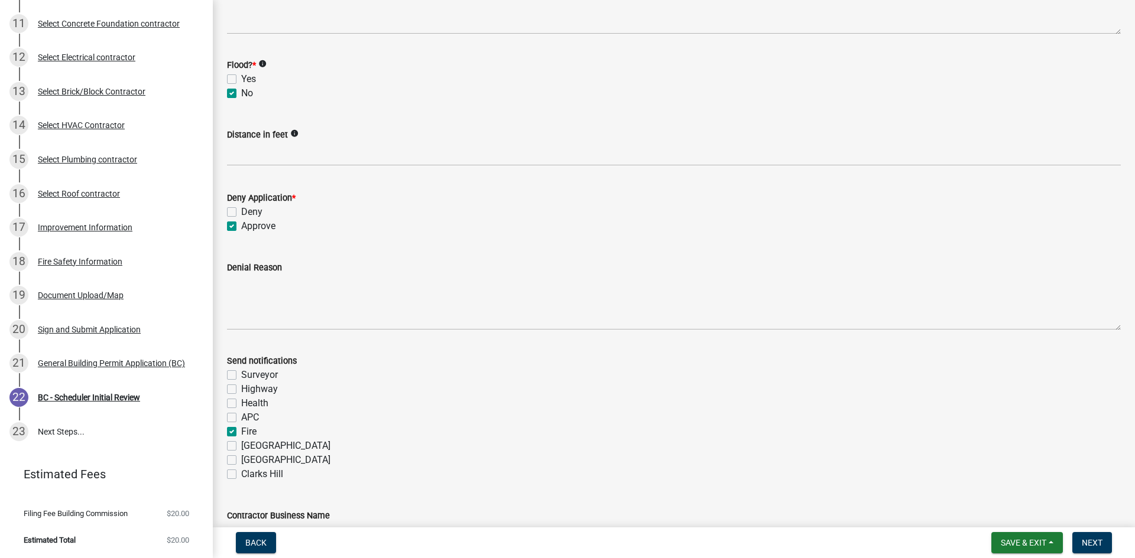
checkbox input "false"
click at [1097, 542] on span "Next" at bounding box center [1091, 542] width 21 height 9
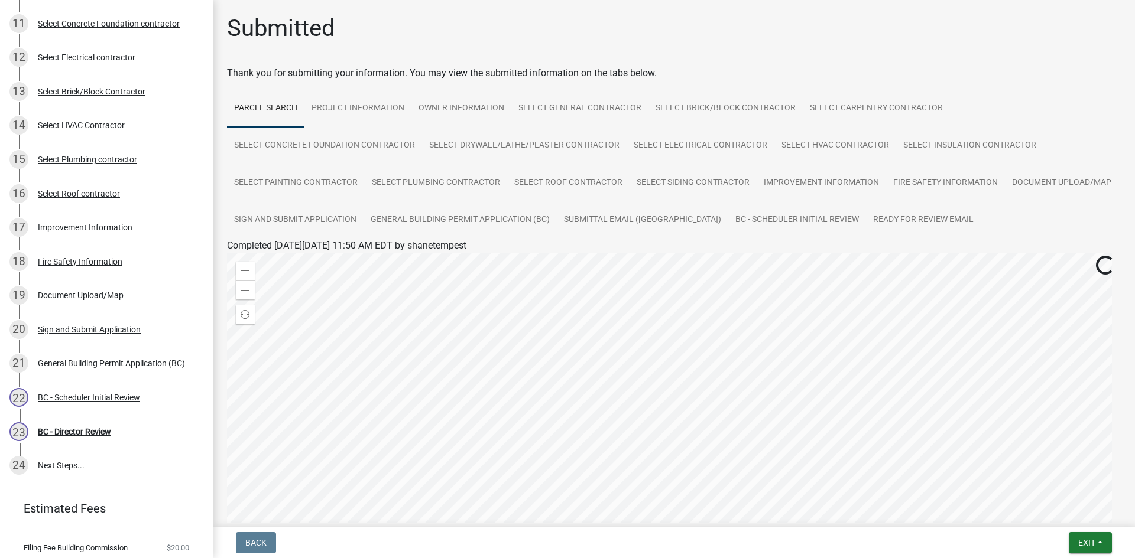
scroll to position [508, 0]
